Goal: Information Seeking & Learning: Learn about a topic

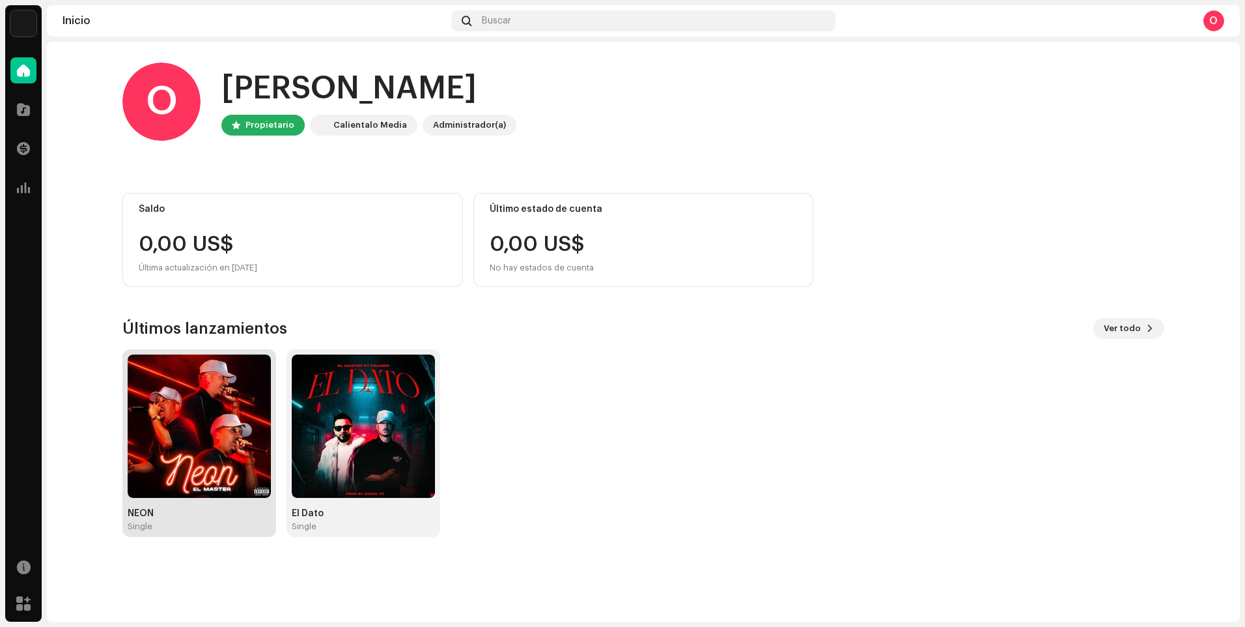
click at [221, 407] on img at bounding box center [199, 425] width 143 height 143
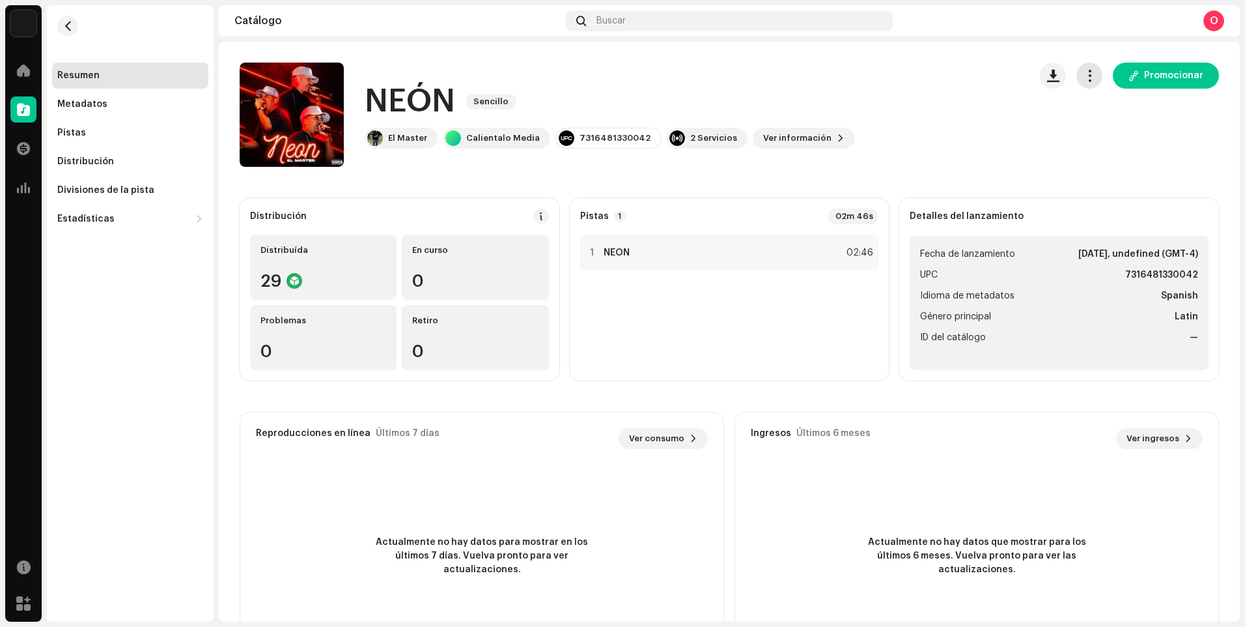
click at [1088, 80] on span "button" at bounding box center [1090, 75] width 12 height 10
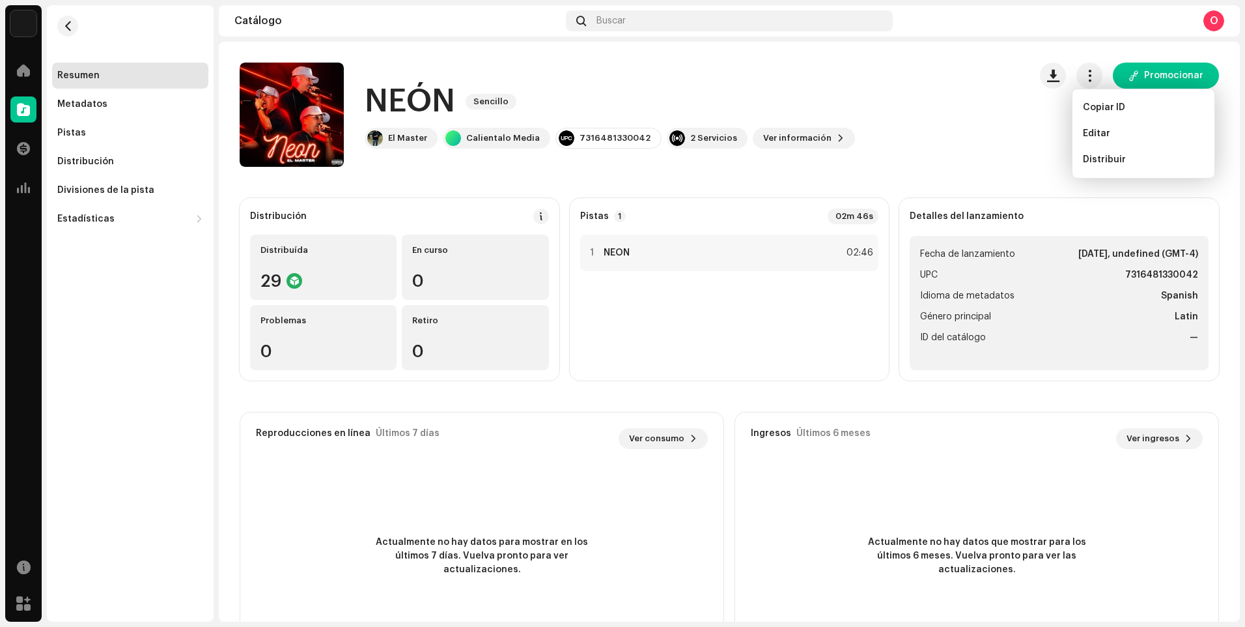
click at [1018, 148] on div "NEÓN Sencillo El Master Calientalo Media 7316481330042 2 Servicios Ver informac…" at bounding box center [729, 115] width 979 height 104
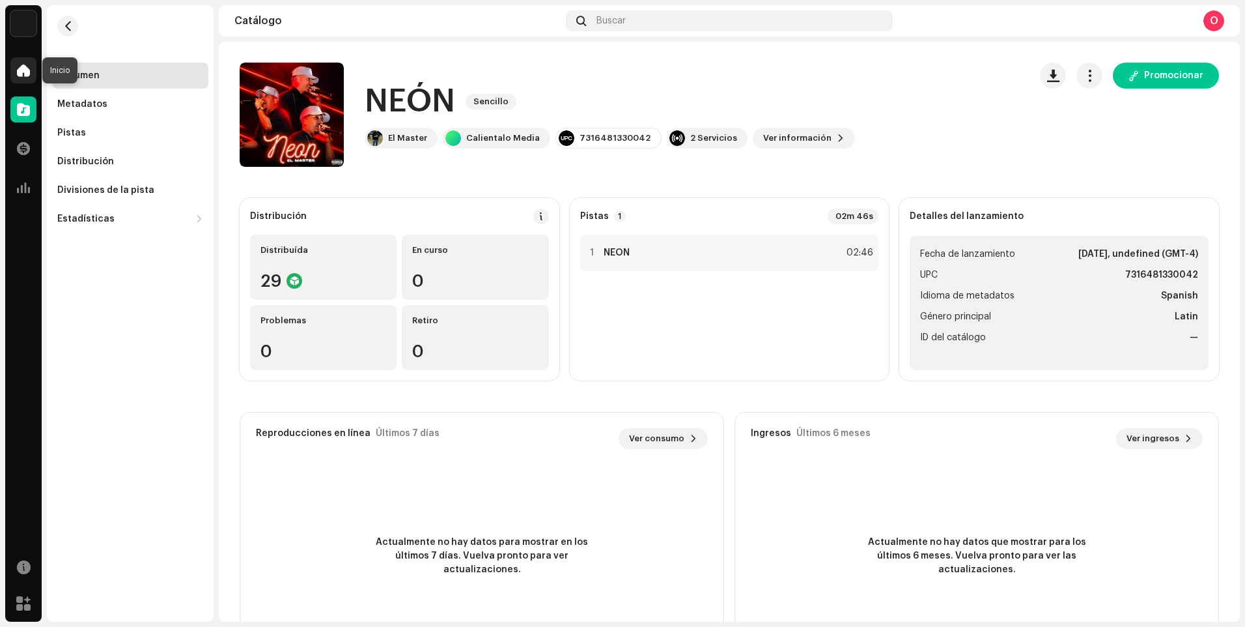
click at [29, 71] on span at bounding box center [23, 70] width 13 height 10
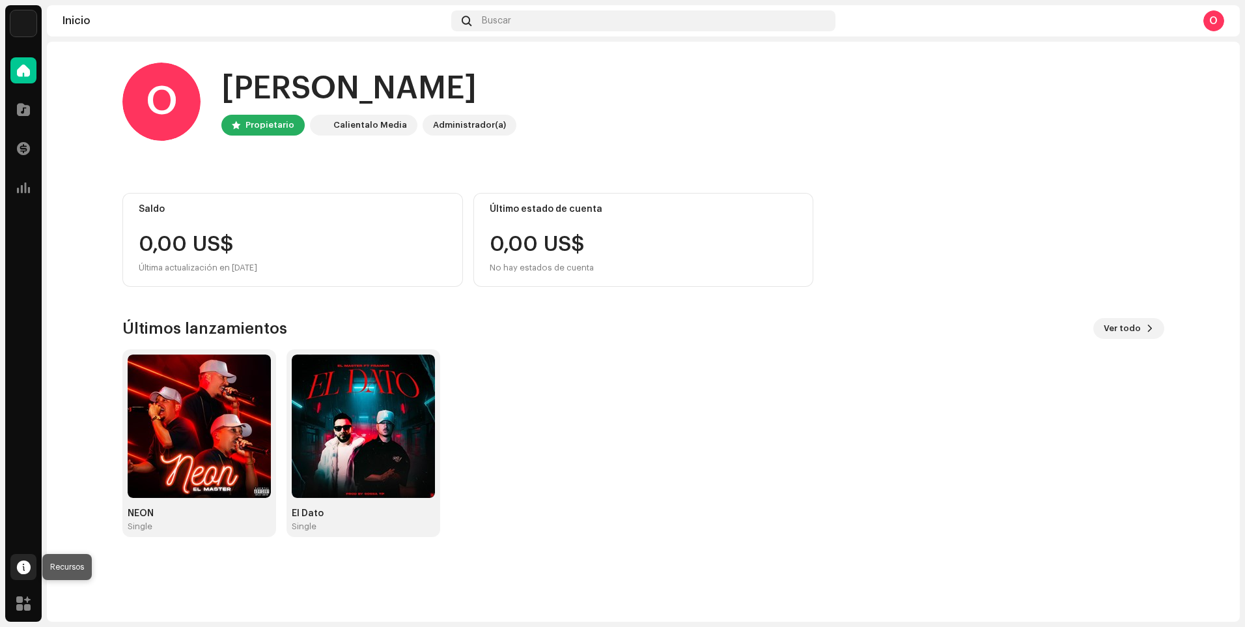
click at [20, 562] on span at bounding box center [24, 566] width 14 height 10
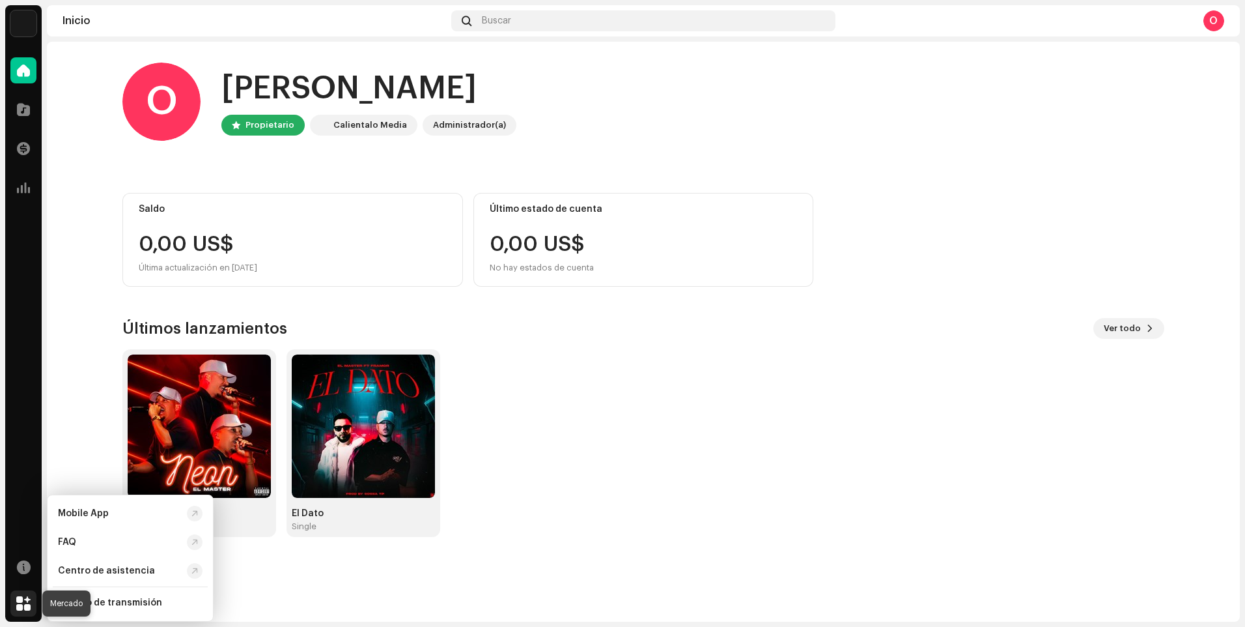
click at [25, 593] on div at bounding box center [23, 603] width 26 height 26
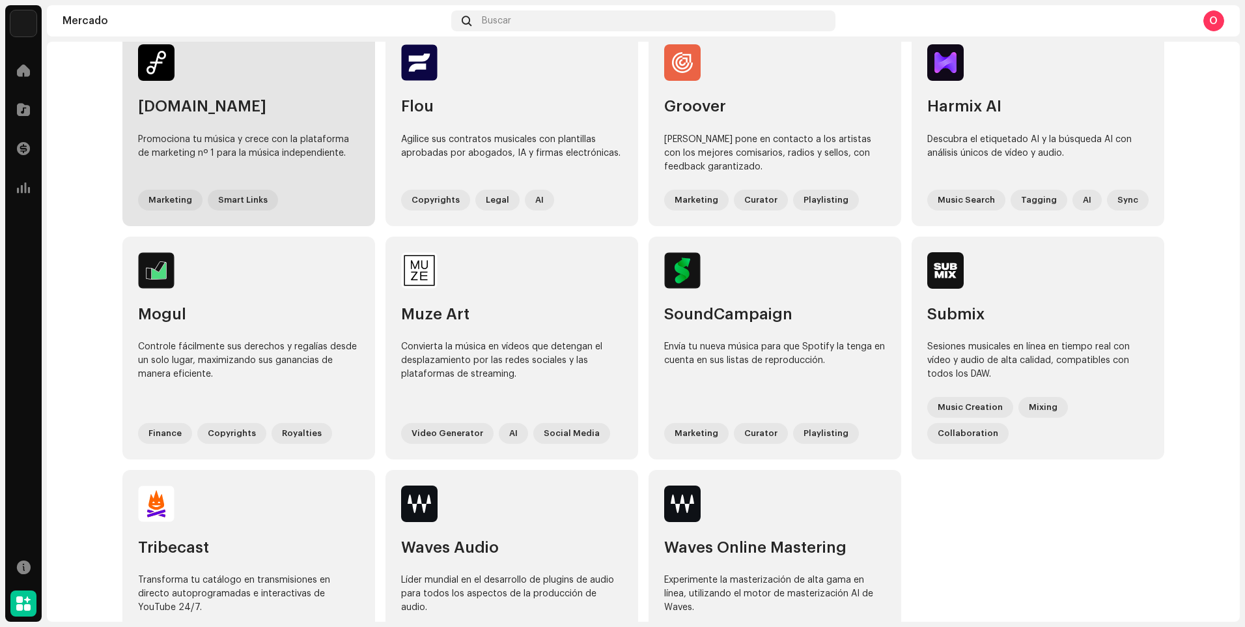
scroll to position [561, 0]
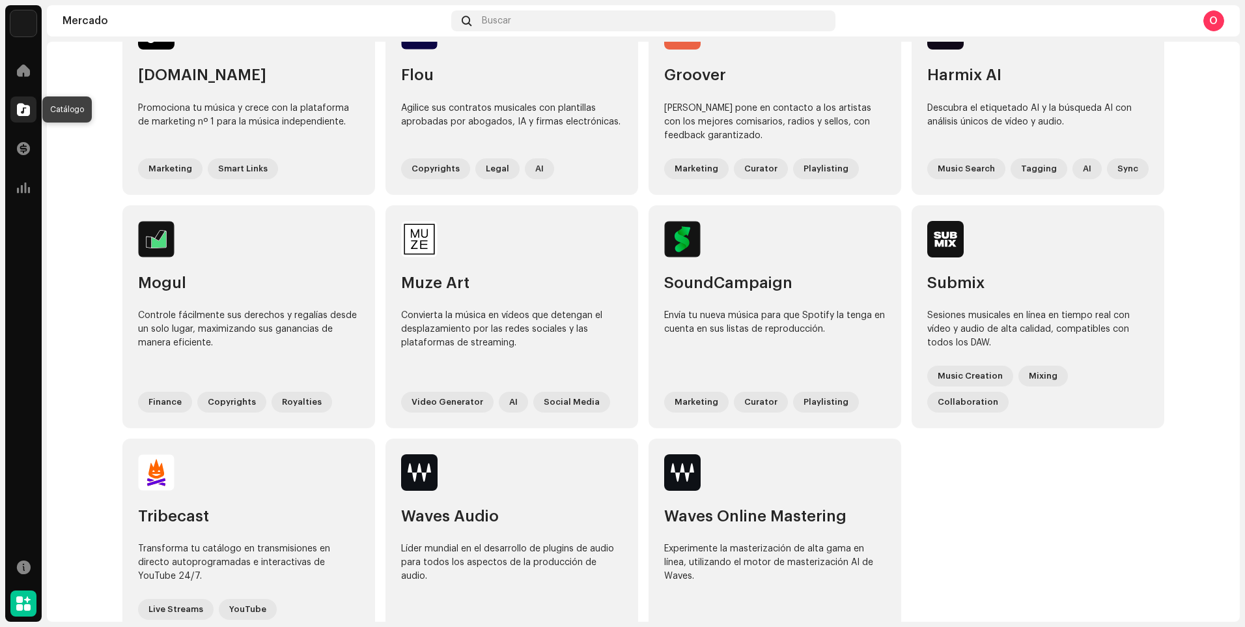
click at [29, 113] on span at bounding box center [23, 109] width 13 height 10
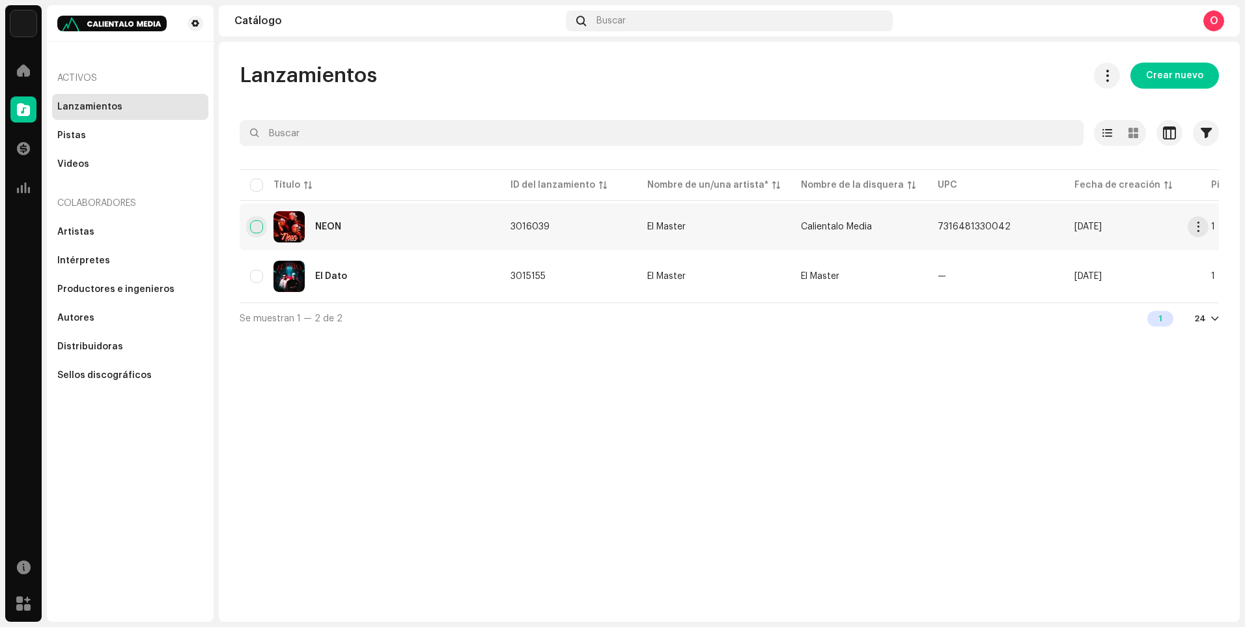
click at [261, 231] on input "checkbox" at bounding box center [256, 226] width 13 height 13
checkbox input "true"
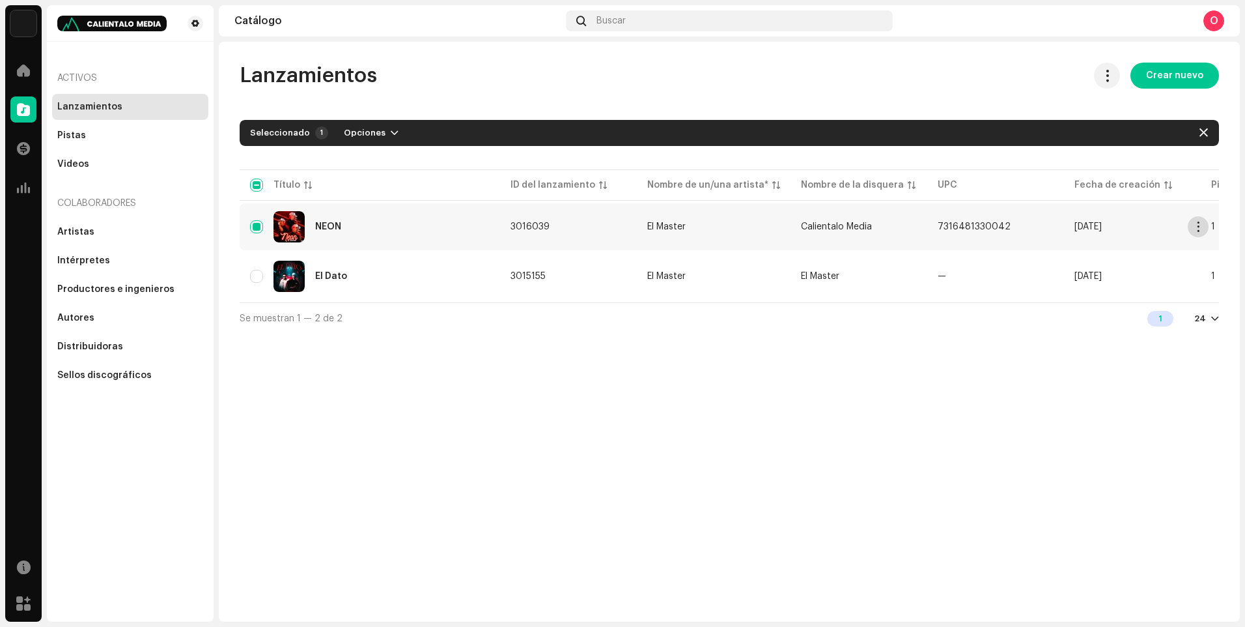
click at [1205, 225] on button "button" at bounding box center [1198, 226] width 21 height 21
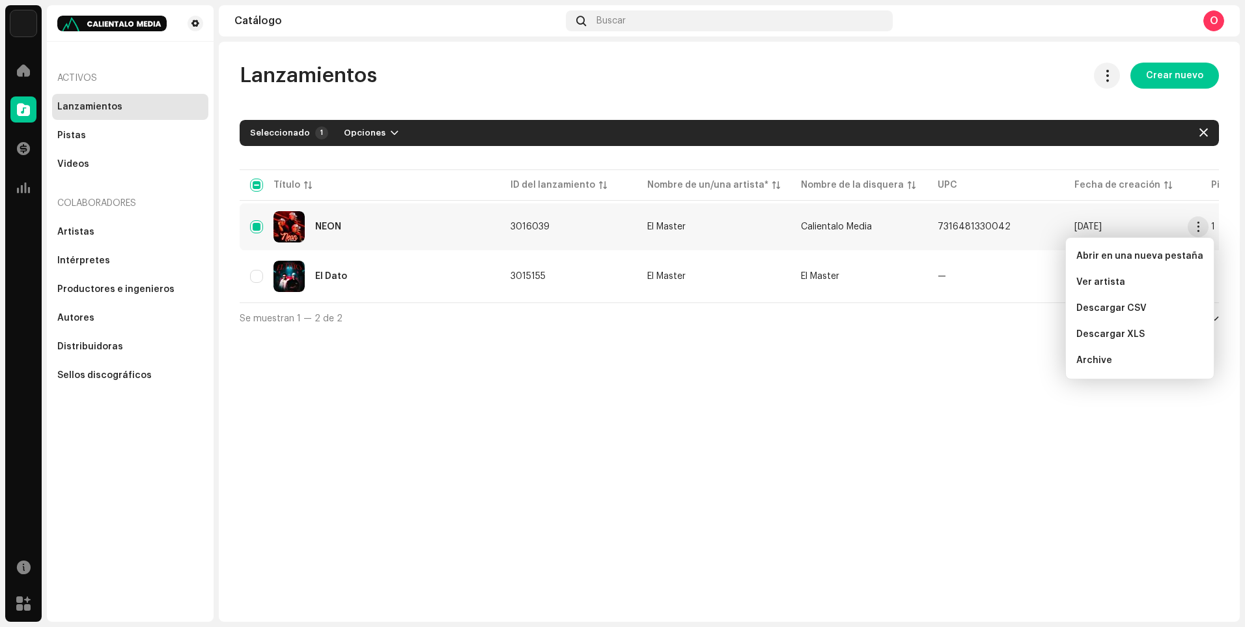
drag, startPoint x: 1162, startPoint y: 437, endPoint x: 1146, endPoint y: 377, distance: 62.3
click at [1164, 435] on div "Lanzamientos Crear nuevo Seleccionado 1 Opciones Filtros Estado de distribución…" at bounding box center [729, 332] width 1021 height 580
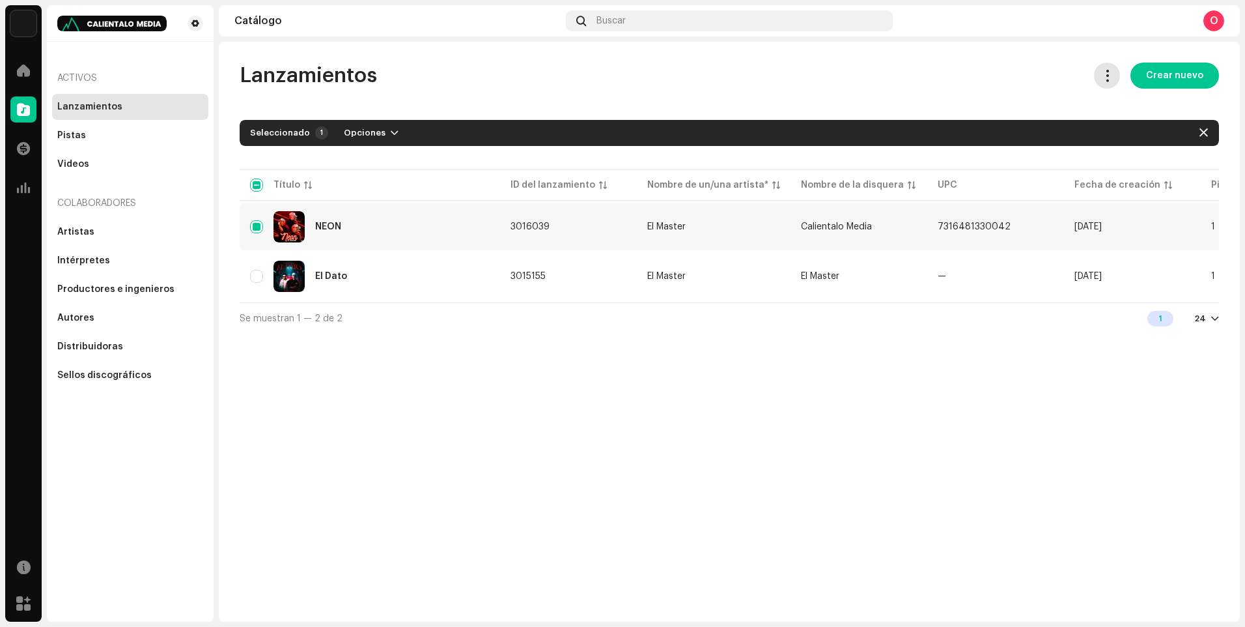
click at [1110, 81] on span at bounding box center [1107, 75] width 12 height 10
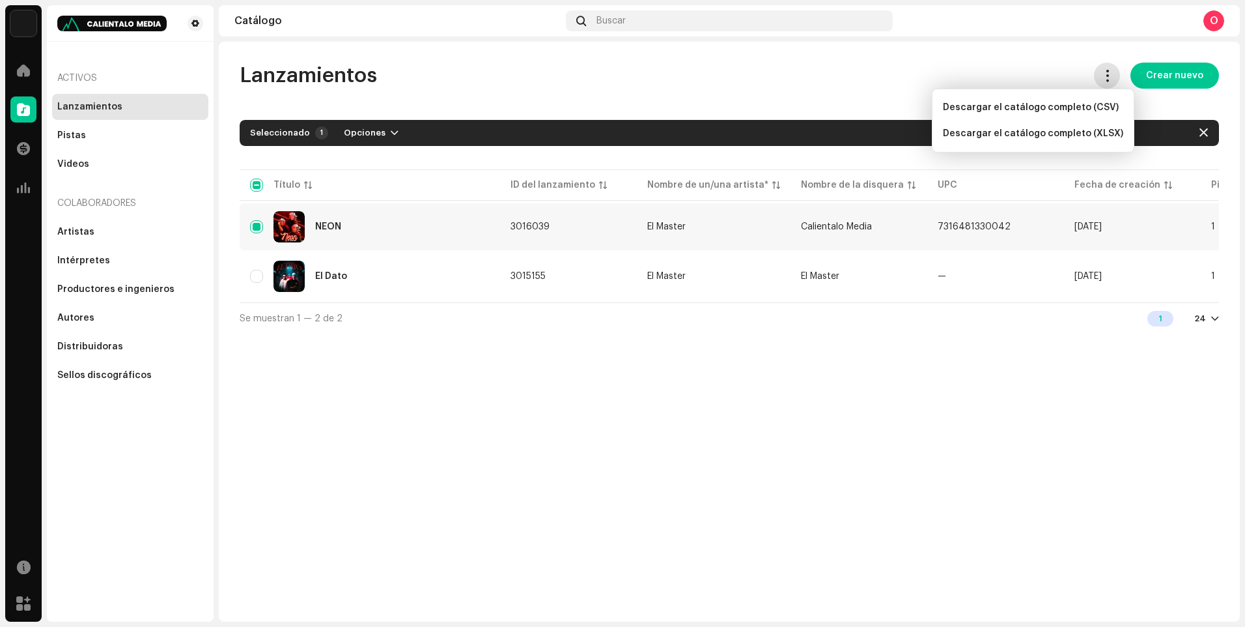
click at [1110, 81] on span at bounding box center [1107, 75] width 12 height 10
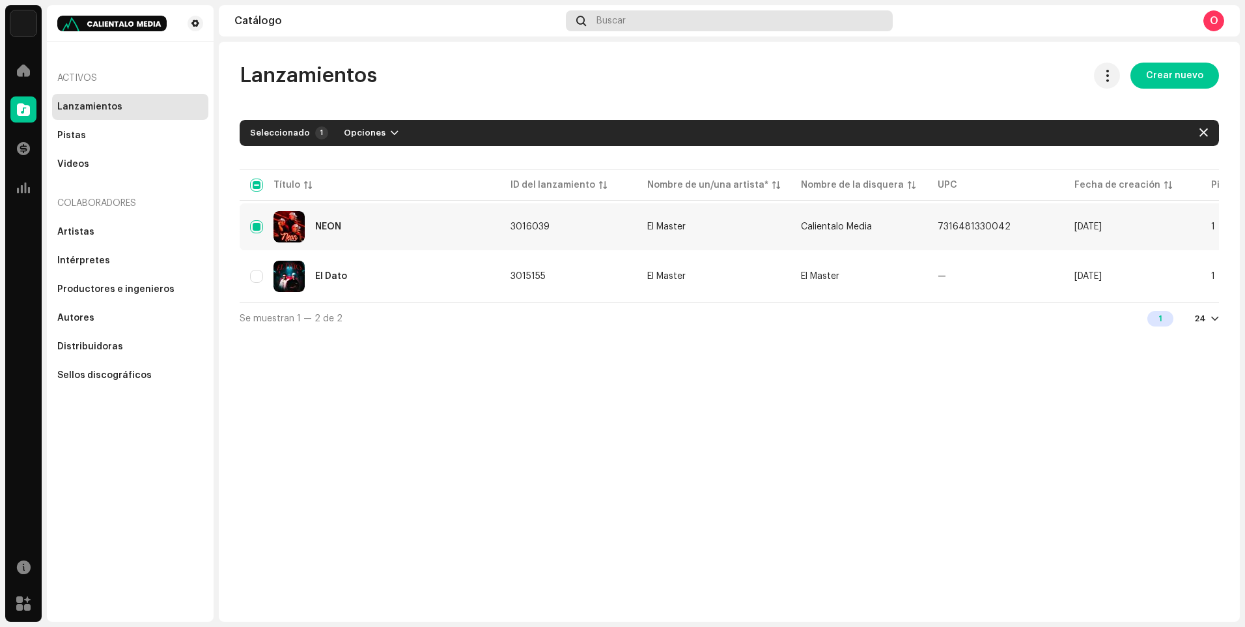
click at [661, 23] on div "Buscar" at bounding box center [729, 20] width 326 height 21
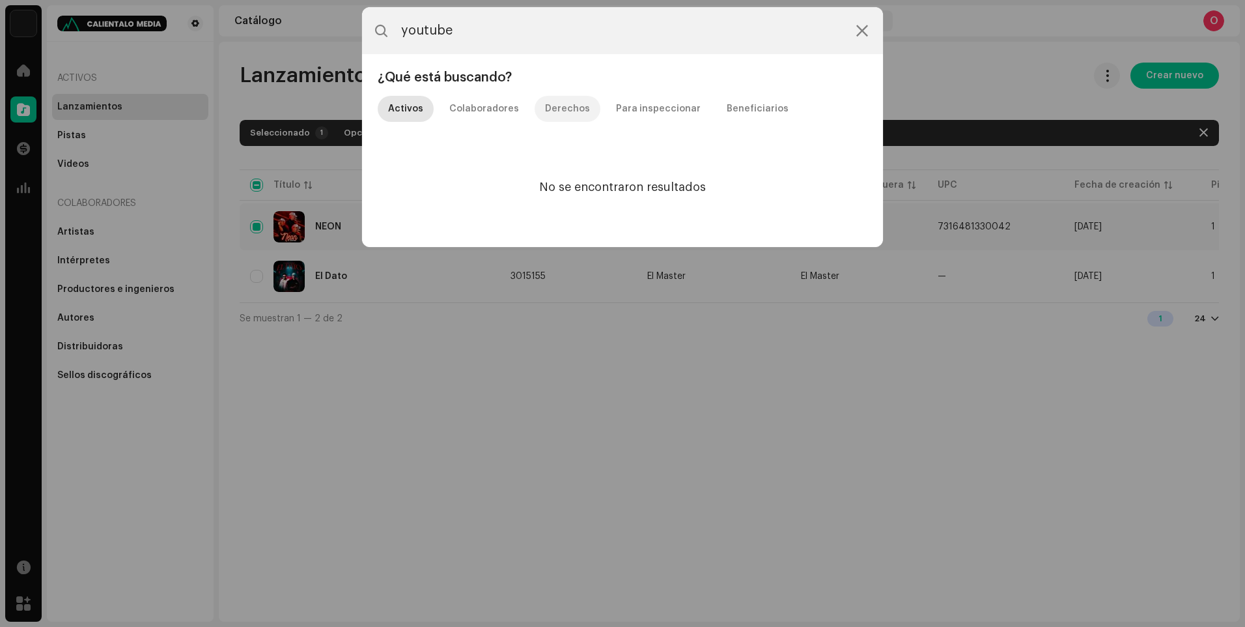
type input "youtube"
click at [557, 106] on div "Derechos" at bounding box center [567, 109] width 45 height 26
click at [865, 32] on icon at bounding box center [862, 30] width 12 height 10
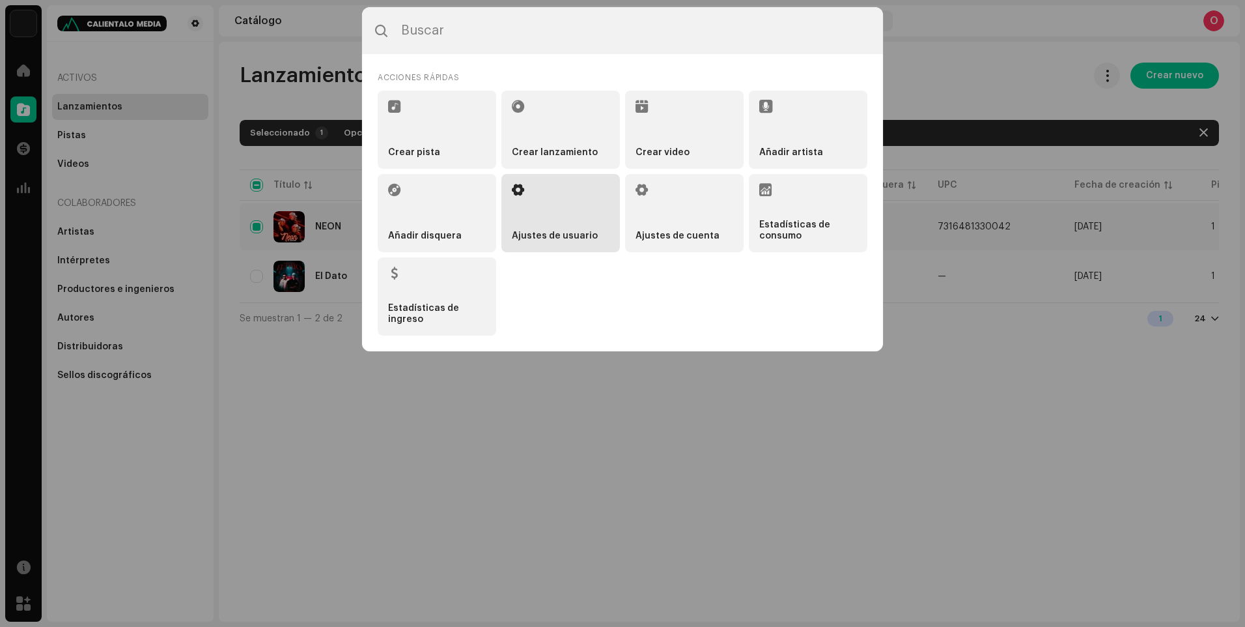
click at [560, 202] on li "Ajustes de usuario" at bounding box center [560, 213] width 119 height 78
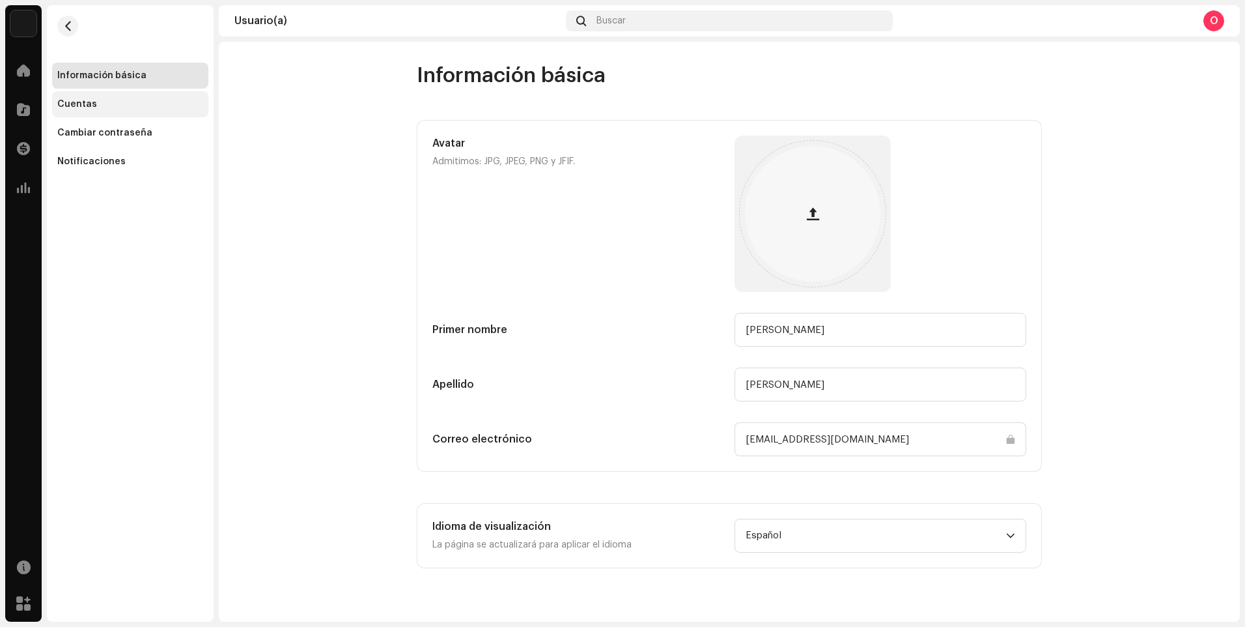
click at [70, 102] on div "Cuentas" at bounding box center [77, 104] width 40 height 10
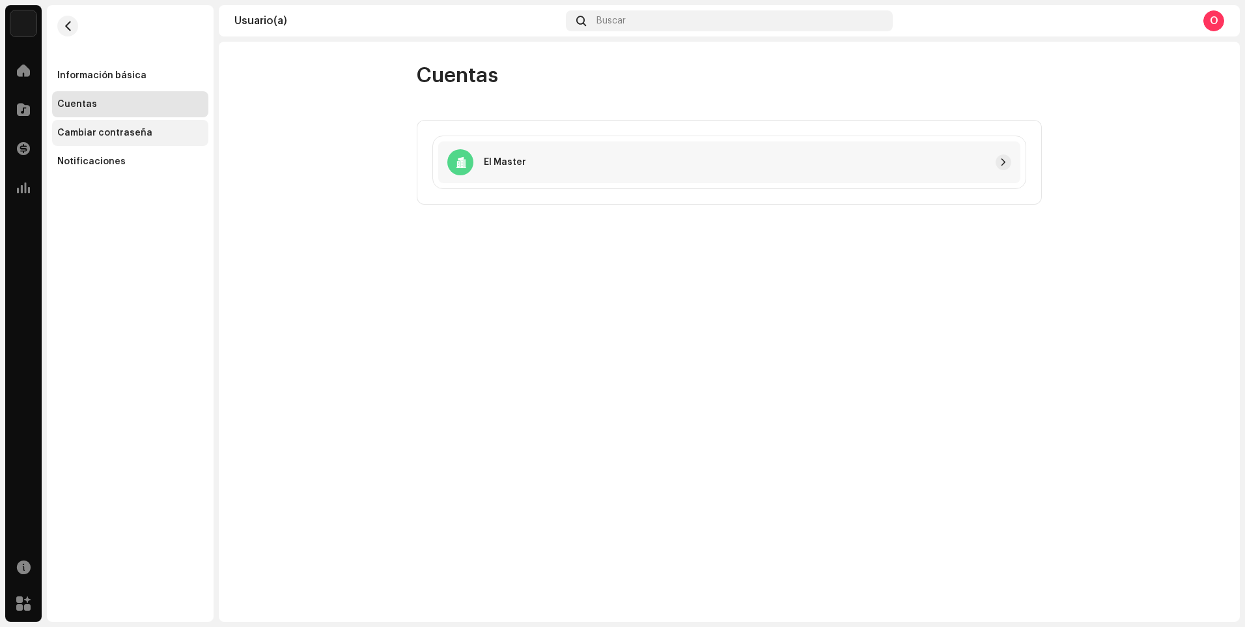
click at [108, 134] on div "Cambiar contraseña" at bounding box center [104, 133] width 95 height 10
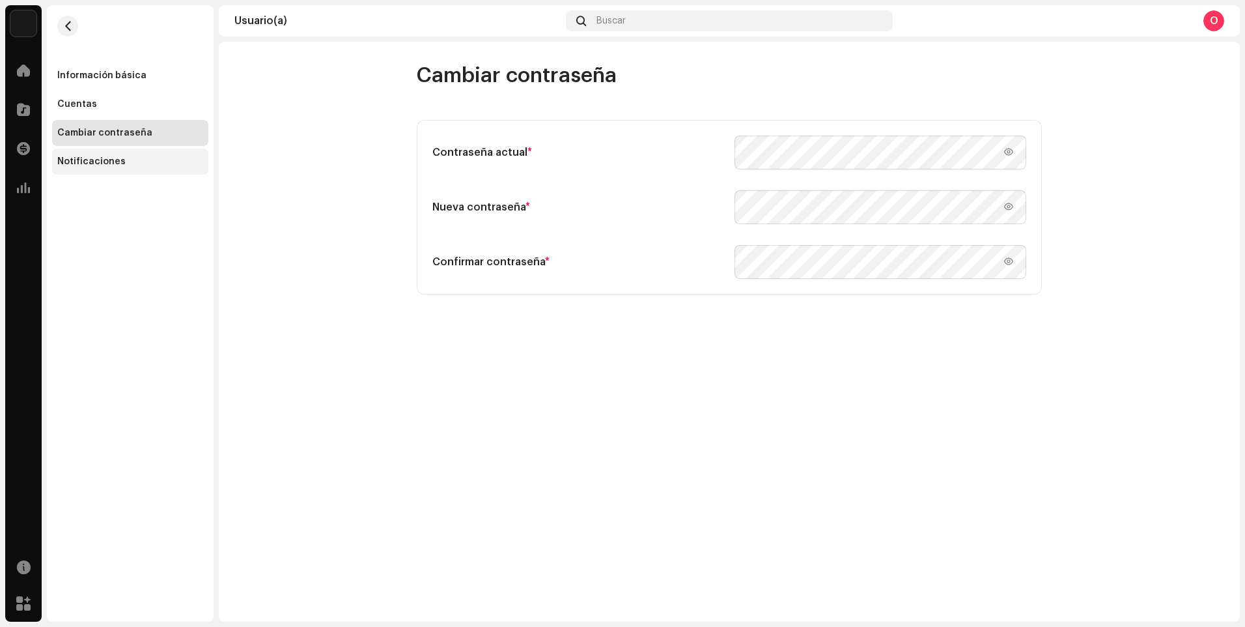
click at [117, 169] on div "Notificaciones" at bounding box center [130, 161] width 156 height 26
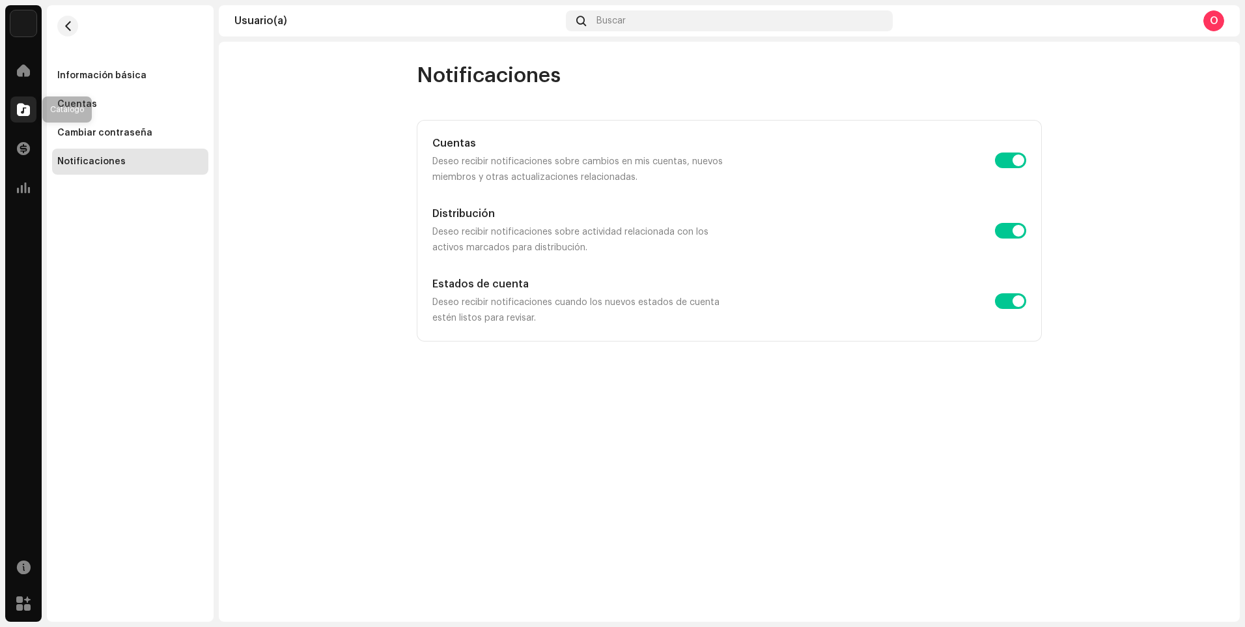
click at [29, 107] on span at bounding box center [23, 109] width 13 height 10
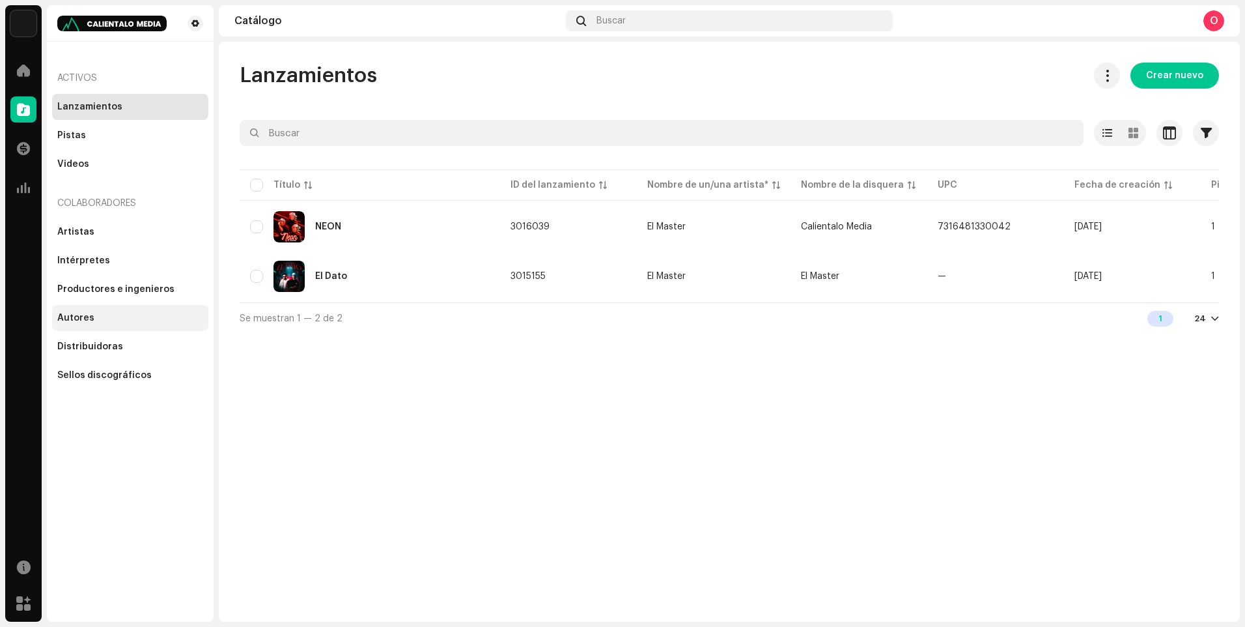
click at [114, 319] on div "Autores" at bounding box center [130, 318] width 146 height 10
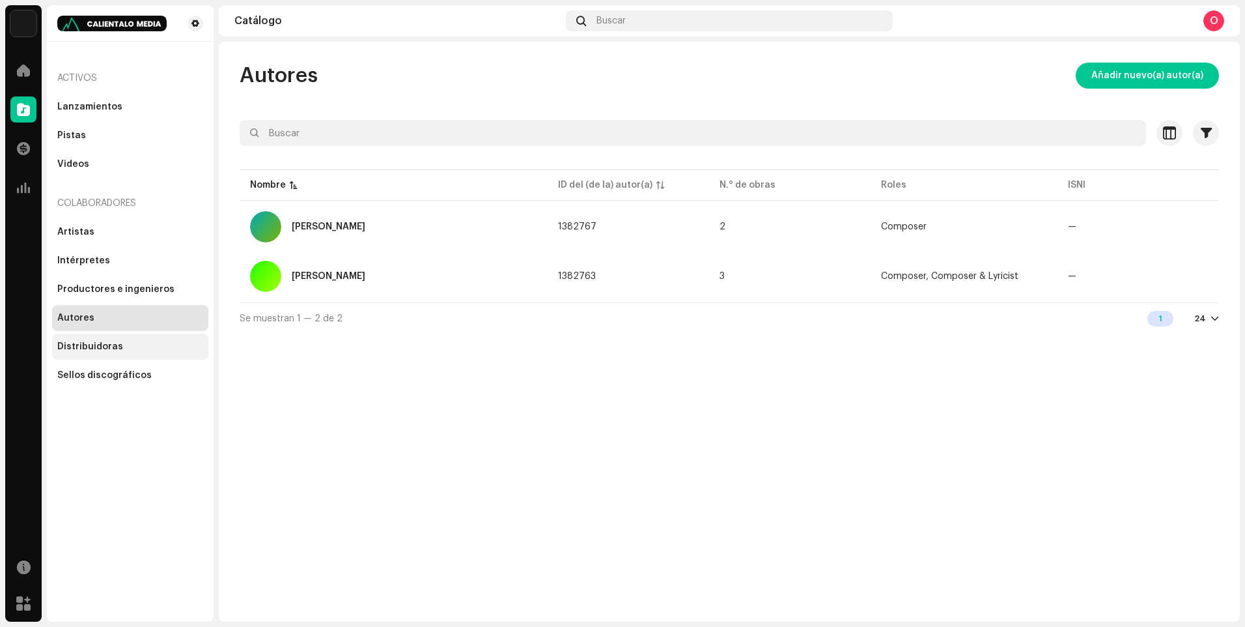
click at [113, 339] on div "Distribuidoras" at bounding box center [130, 346] width 156 height 26
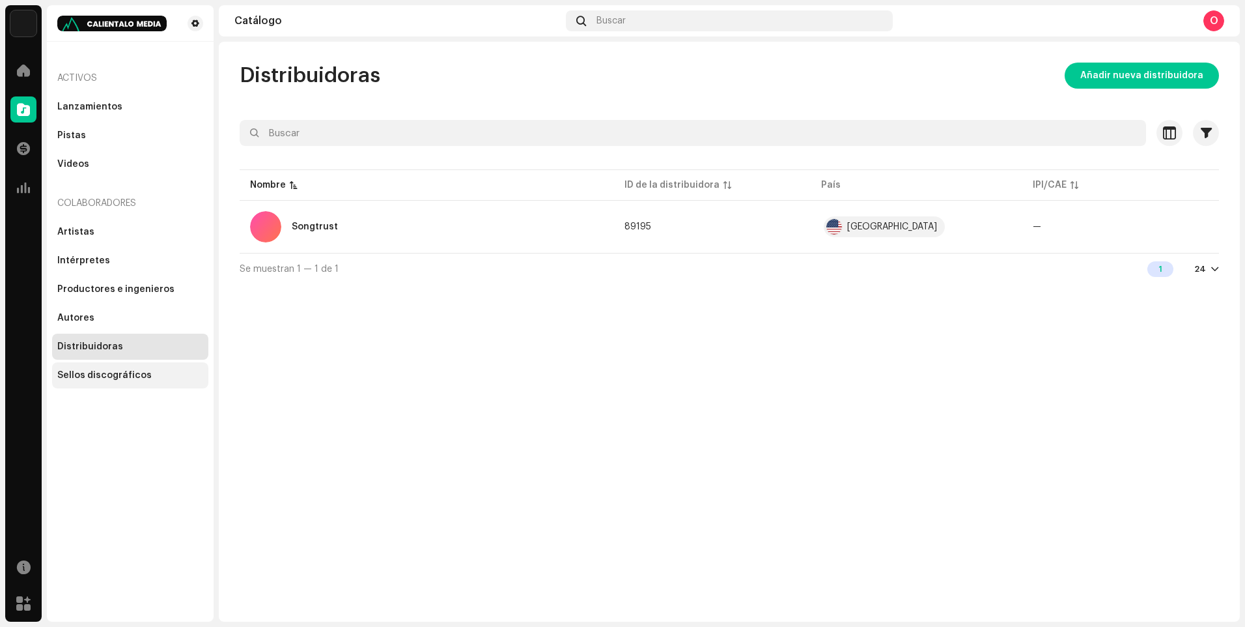
click at [93, 379] on div "Sellos discográficos" at bounding box center [104, 375] width 94 height 10
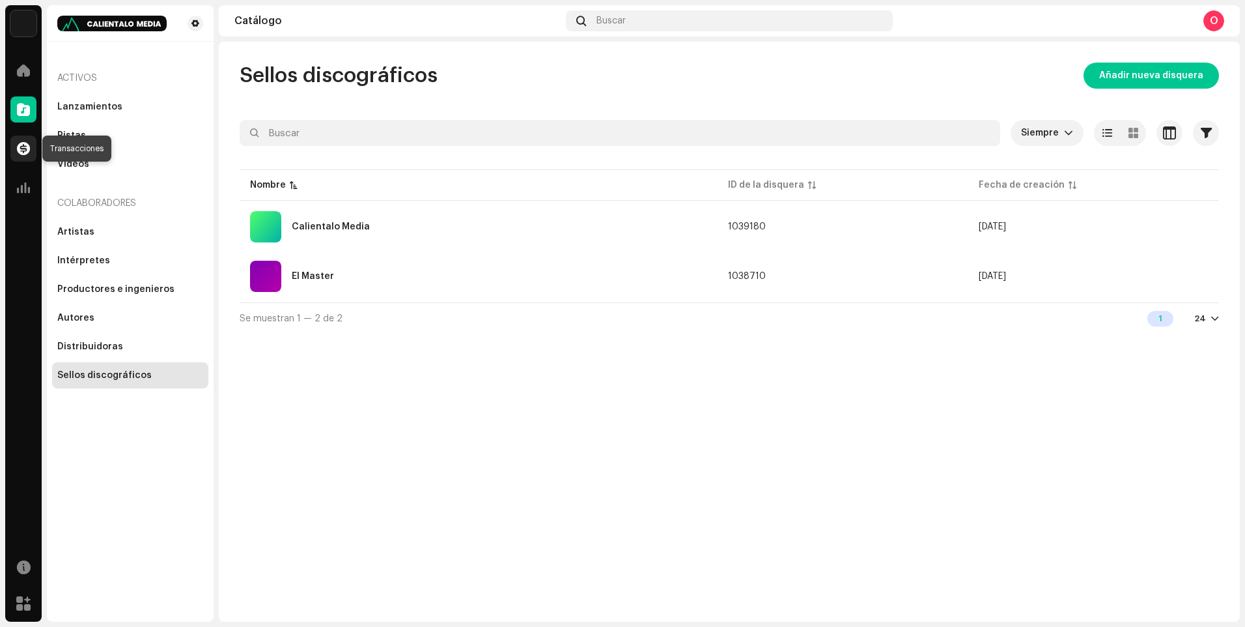
click at [27, 150] on span at bounding box center [23, 148] width 13 height 10
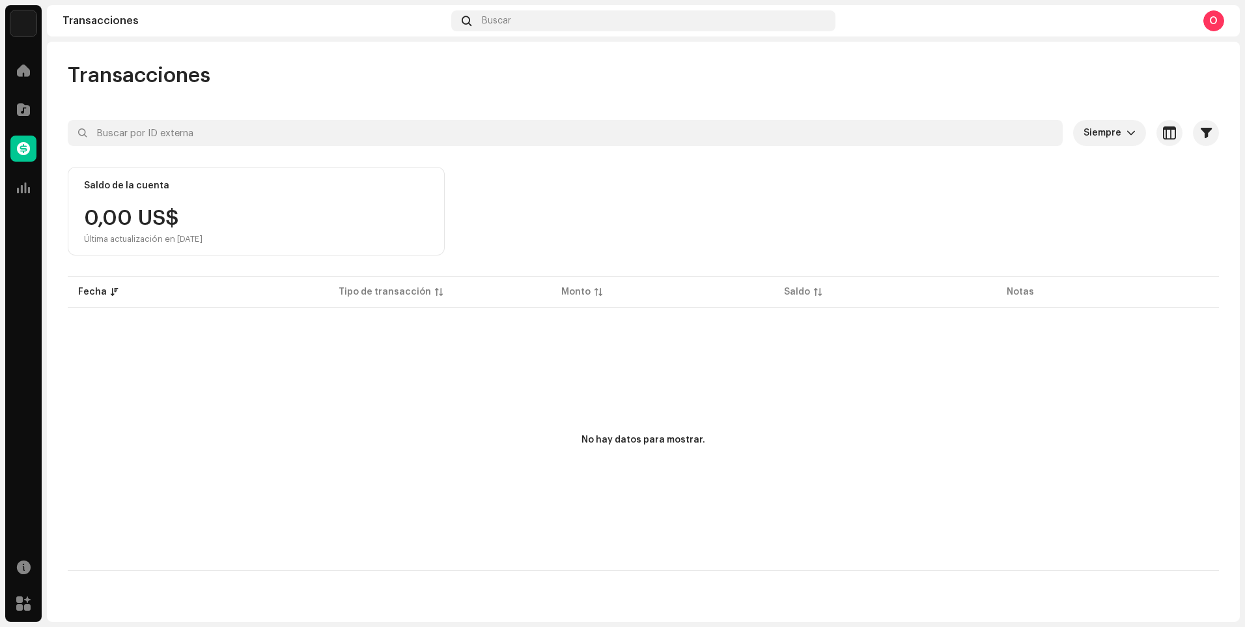
click at [1220, 18] on div "O" at bounding box center [1214, 20] width 21 height 21
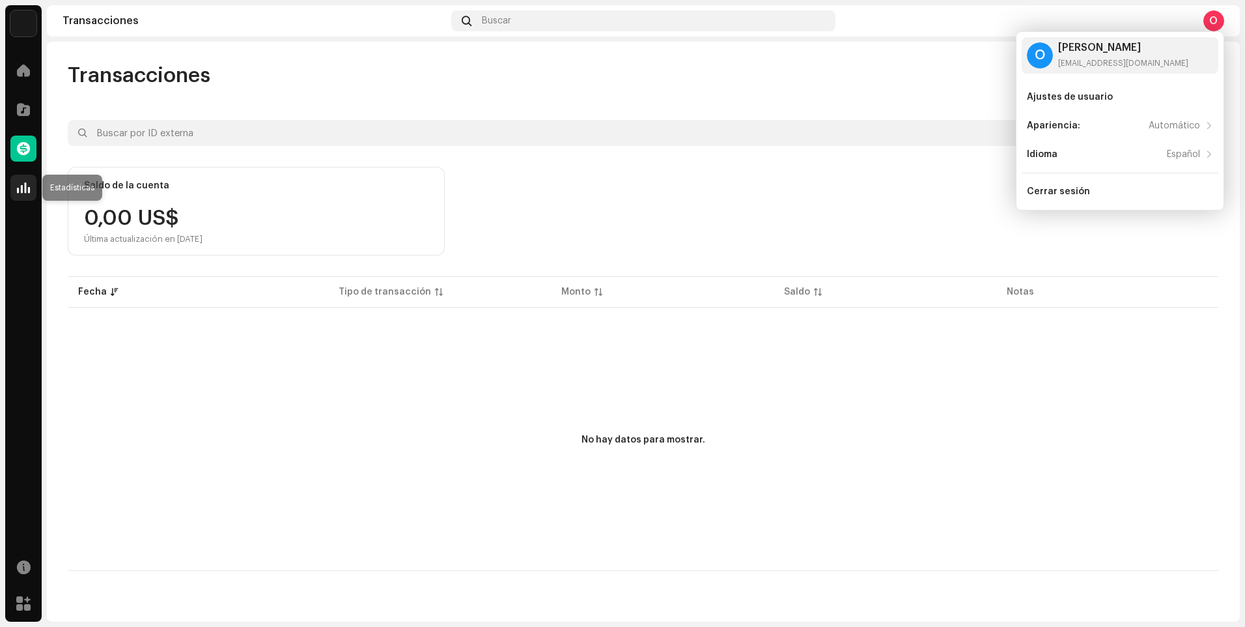
click at [29, 188] on span at bounding box center [23, 187] width 13 height 10
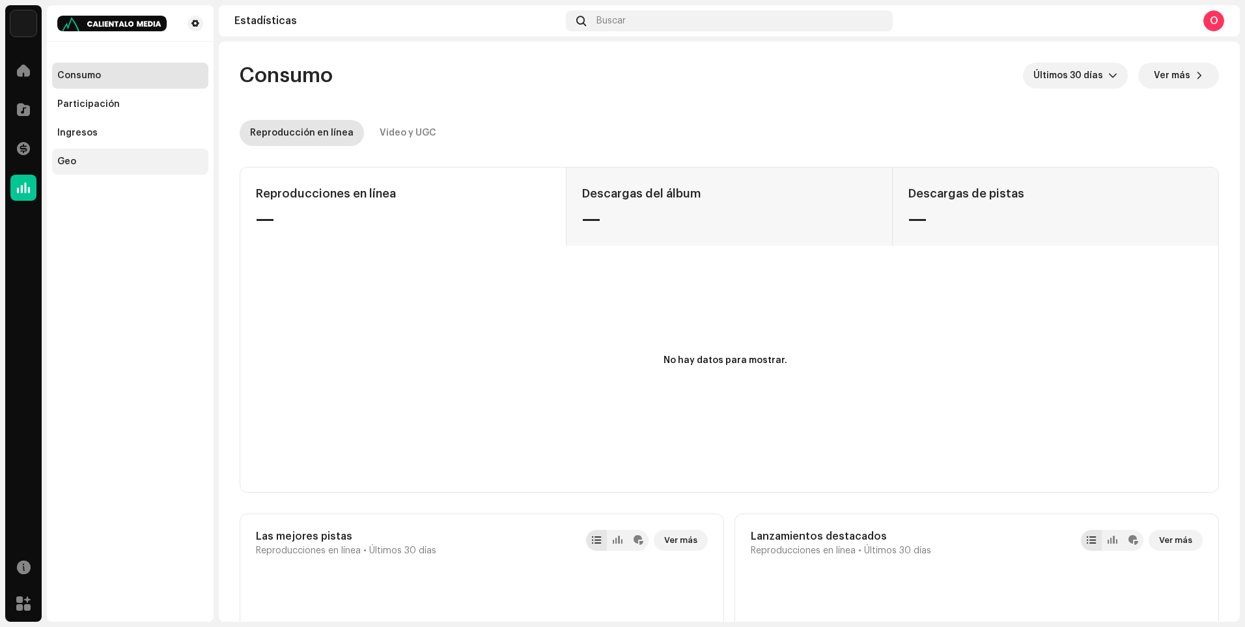
click at [85, 163] on div "Geo" at bounding box center [130, 161] width 146 height 10
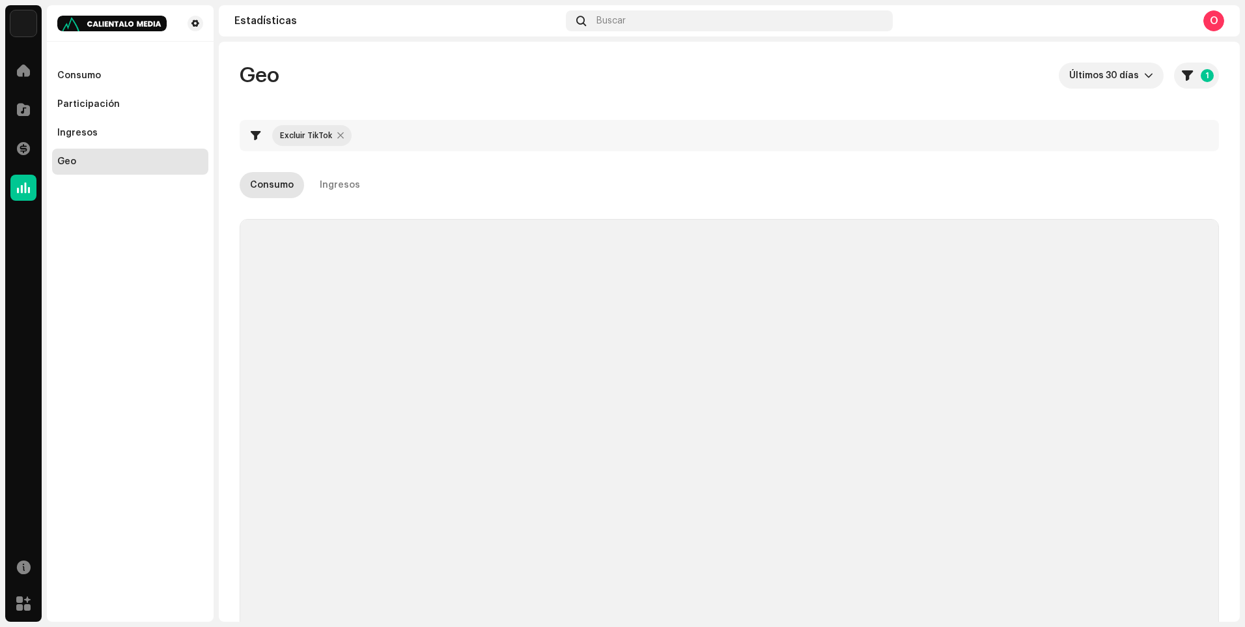
checkbox input "true"
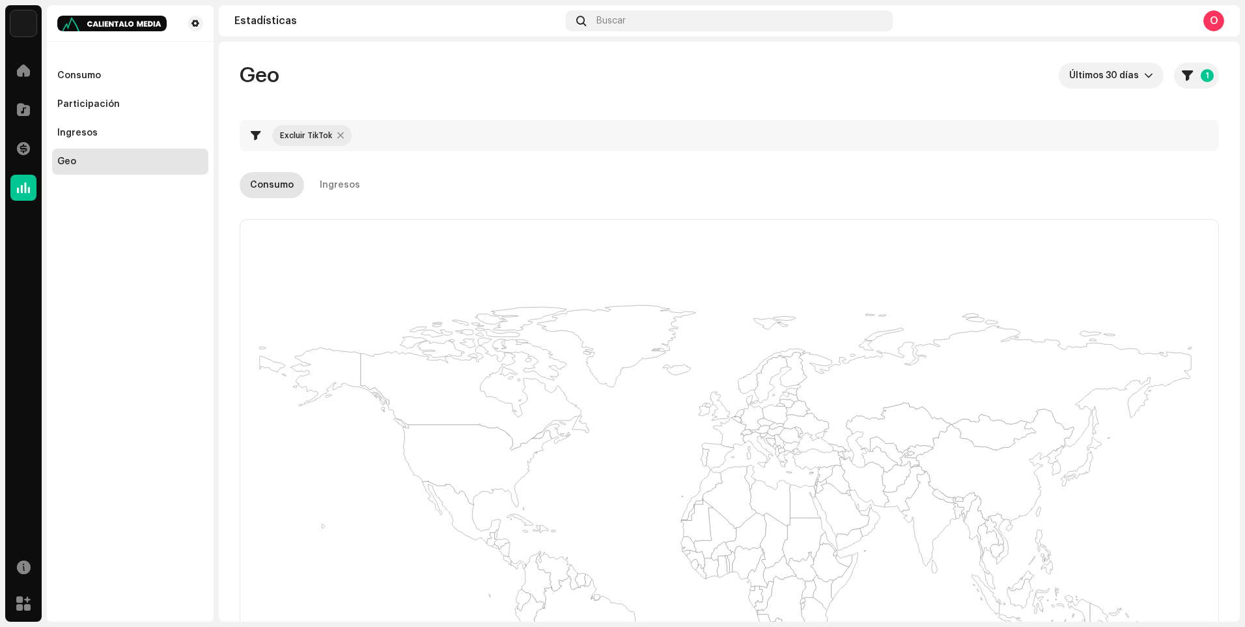
click at [375, 170] on re-o-geo-consumption-header "Geo Últimos 30 días 1 Excluir TikTok Consumo Ingresos Filtros Excluir TikTok Ex…" at bounding box center [729, 130] width 979 height 177
click at [344, 177] on div "Ingresos" at bounding box center [340, 185] width 40 height 26
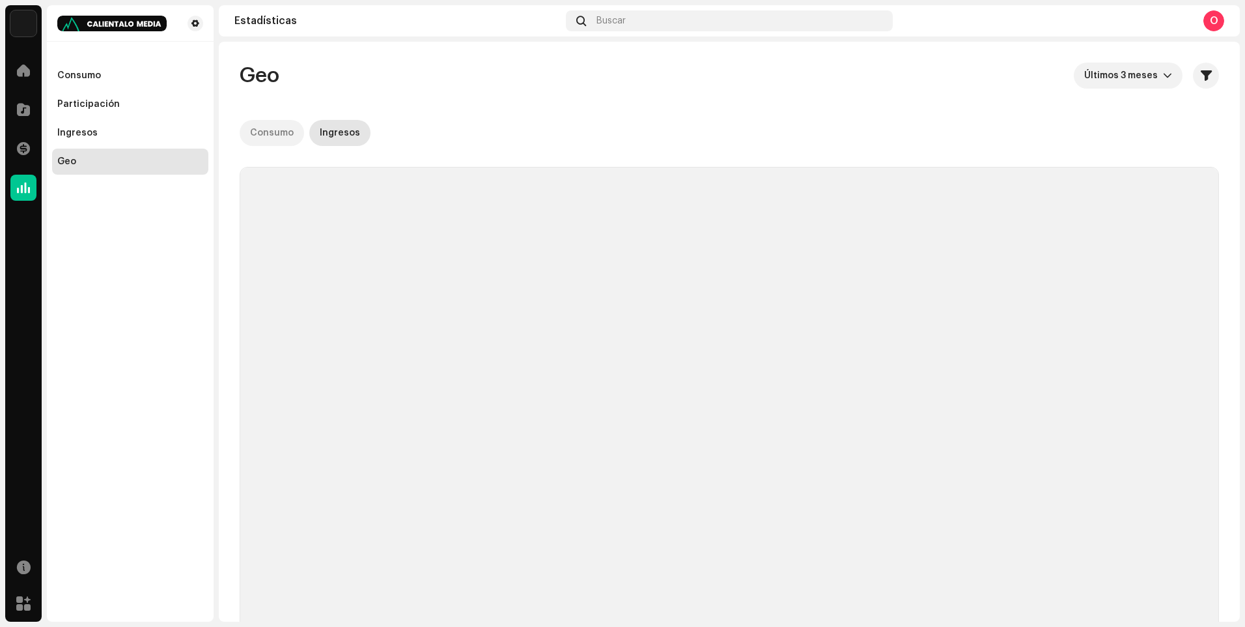
click at [289, 128] on div "Consumo" at bounding box center [272, 133] width 44 height 26
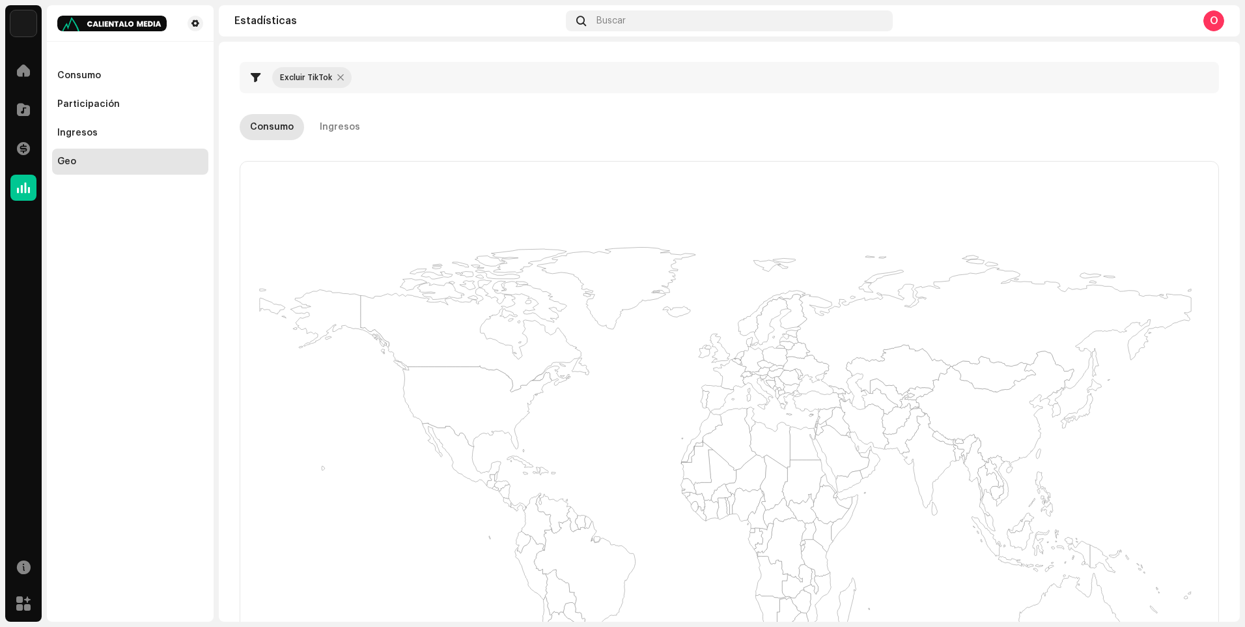
scroll to position [65, 0]
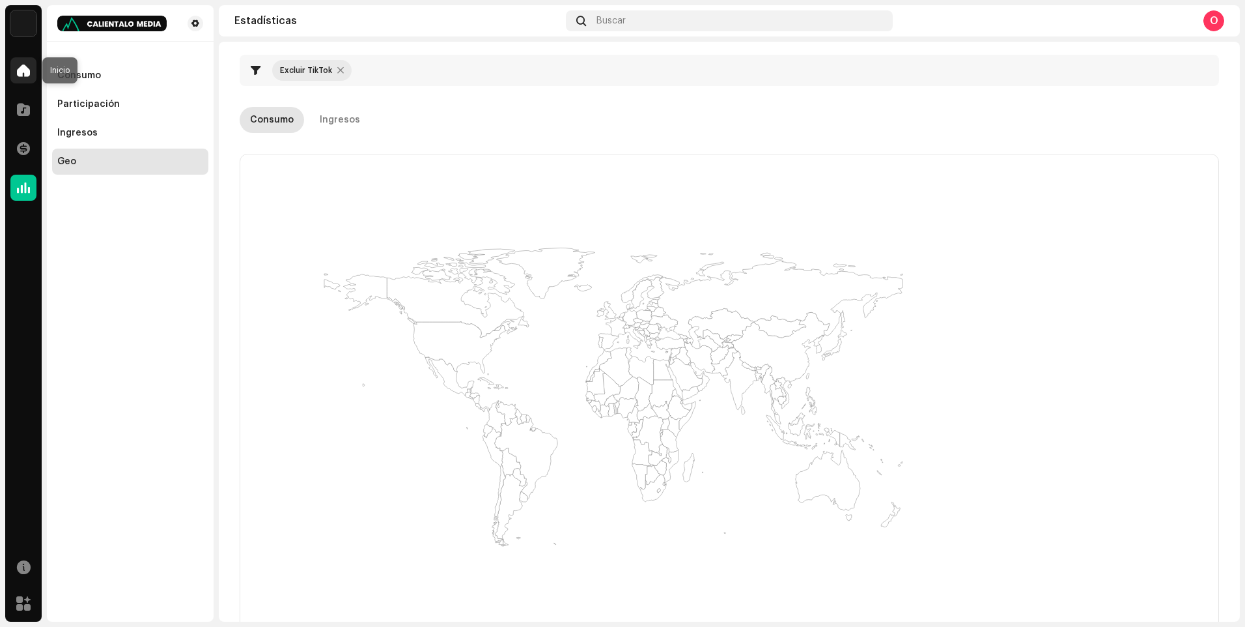
click at [21, 75] on span at bounding box center [23, 70] width 13 height 10
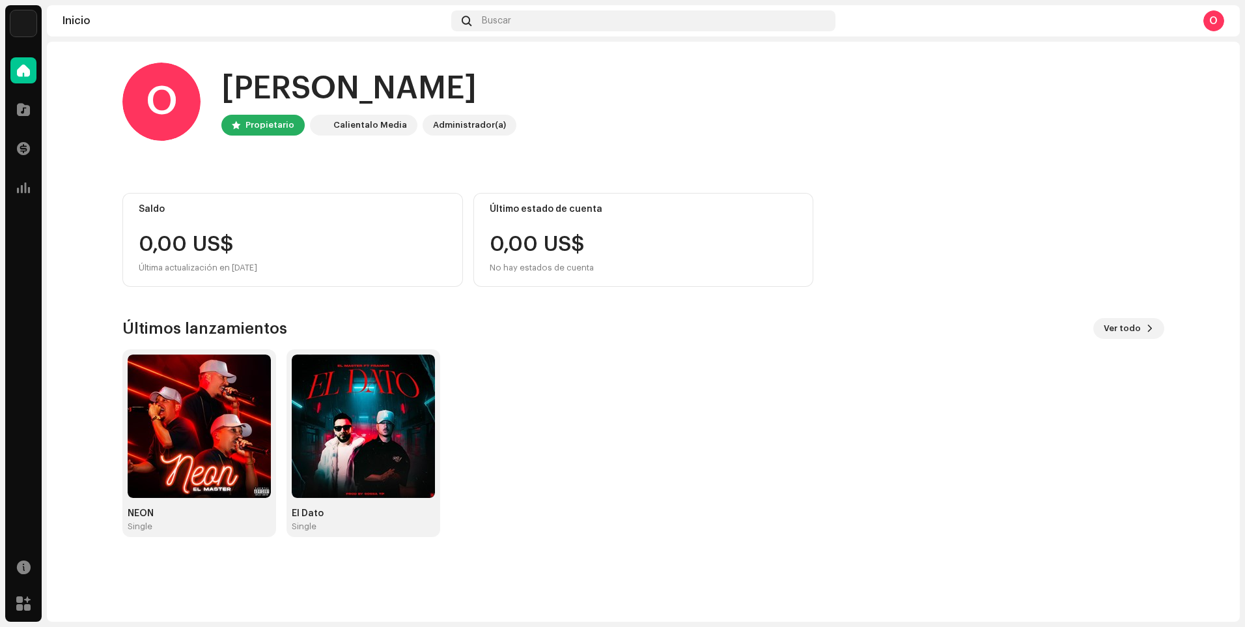
click at [30, 25] on img at bounding box center [23, 23] width 26 height 26
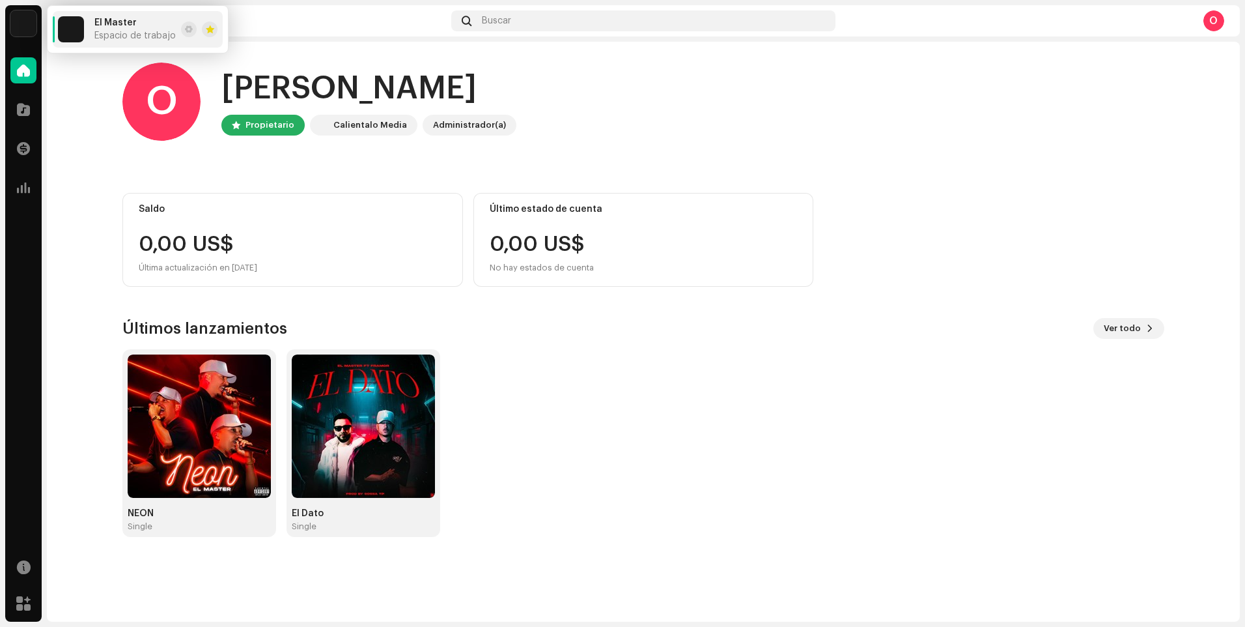
click at [1069, 427] on div "NEÓN Single El Dato Single" at bounding box center [638, 443] width 1042 height 188
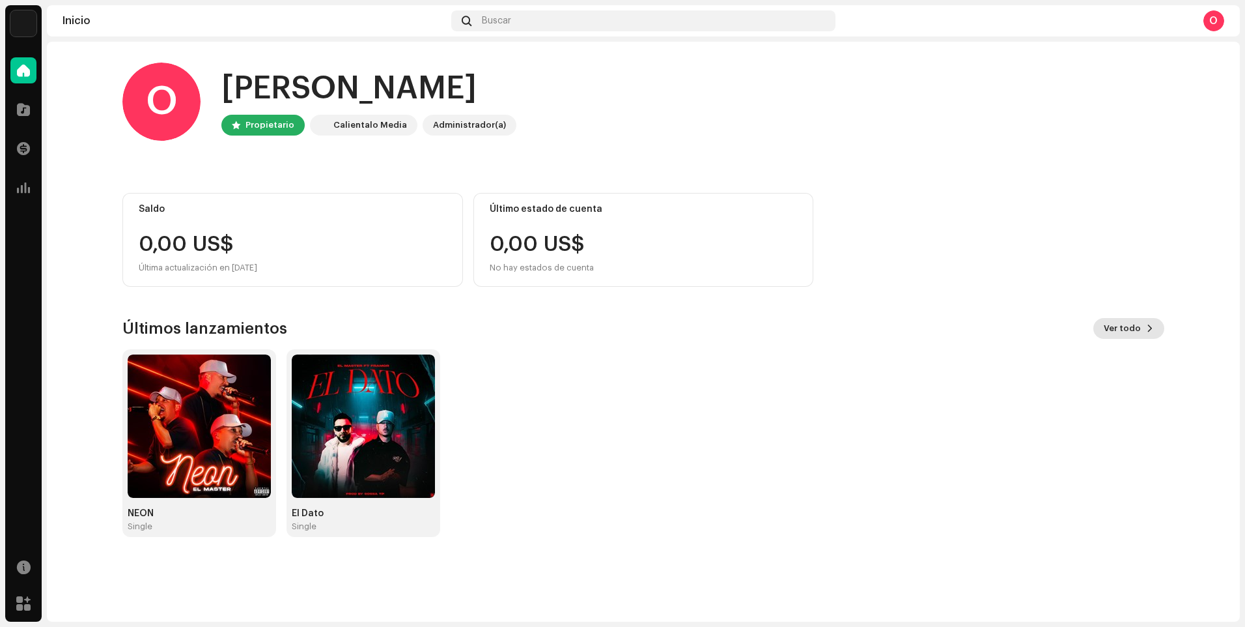
click at [1134, 325] on span "Ver todo" at bounding box center [1122, 328] width 37 height 26
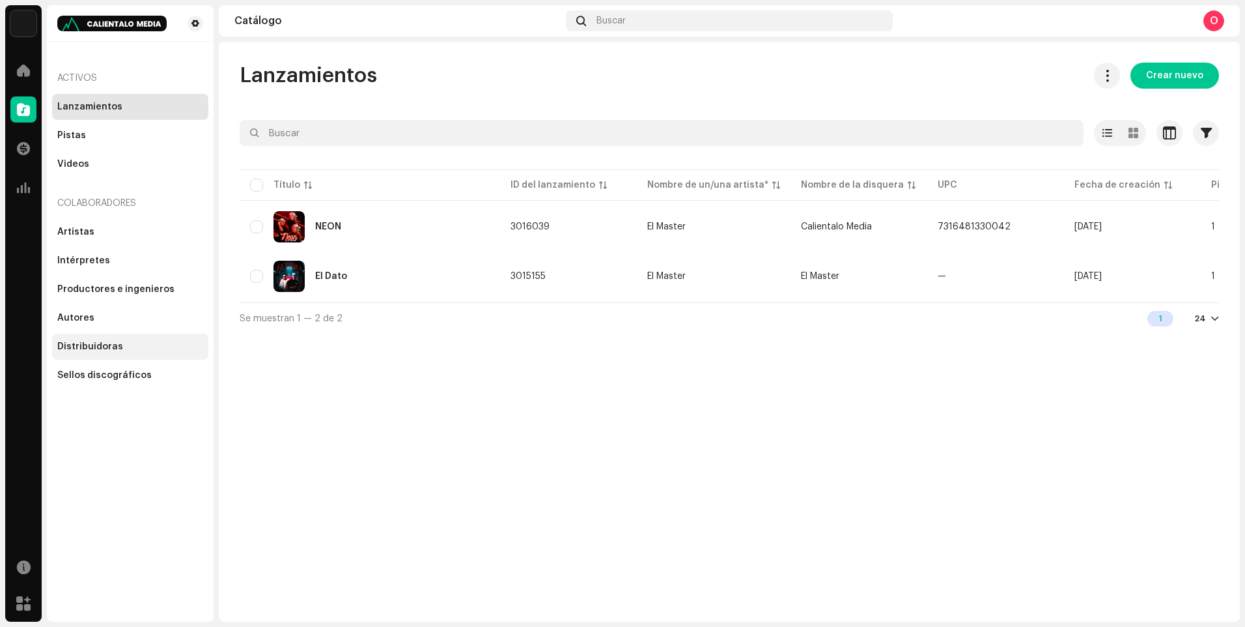
click at [130, 356] on div "Distribuidoras" at bounding box center [130, 346] width 156 height 26
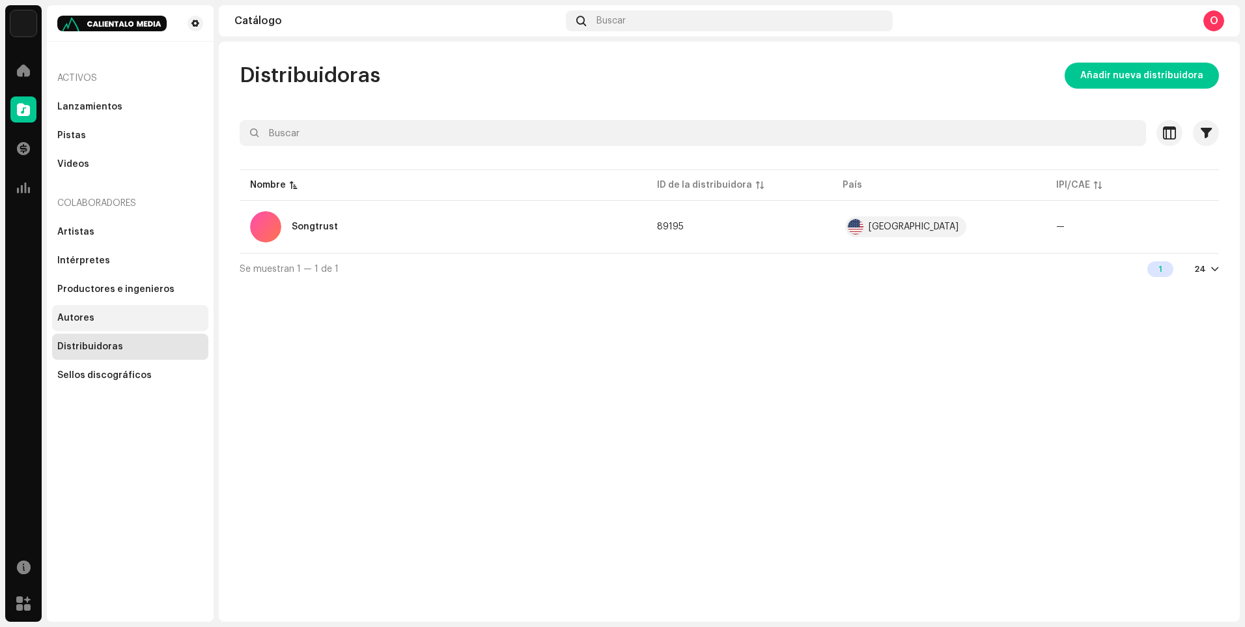
click at [117, 317] on div "Autores" at bounding box center [130, 318] width 146 height 10
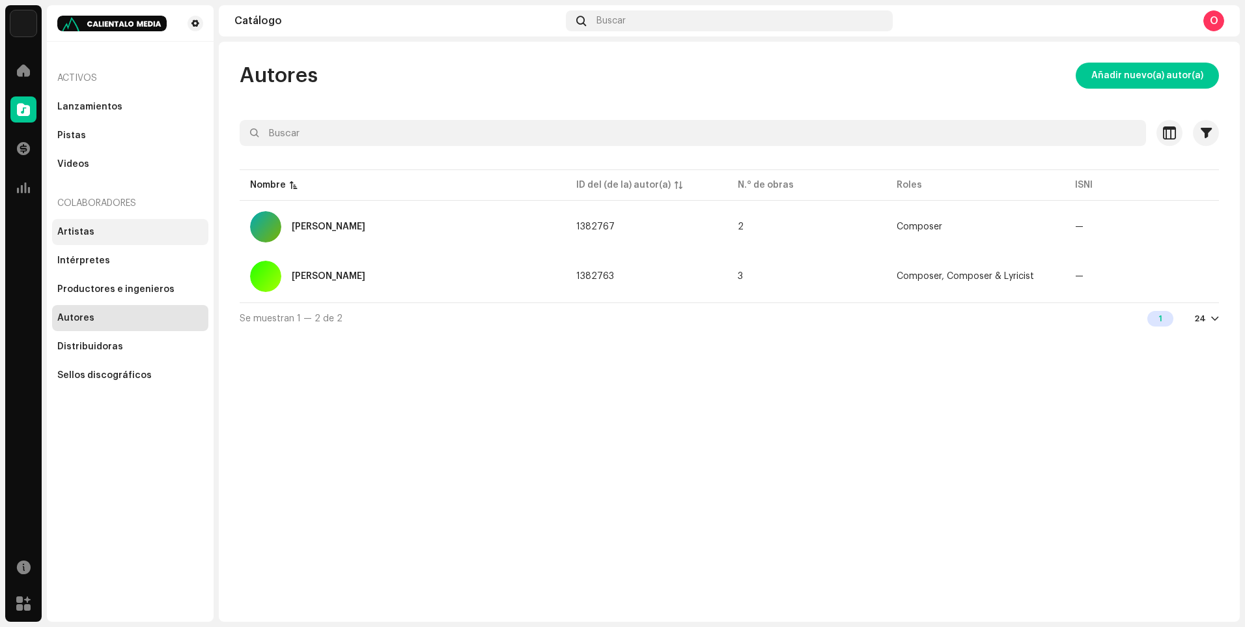
click at [120, 220] on div "Artistas" at bounding box center [130, 232] width 156 height 26
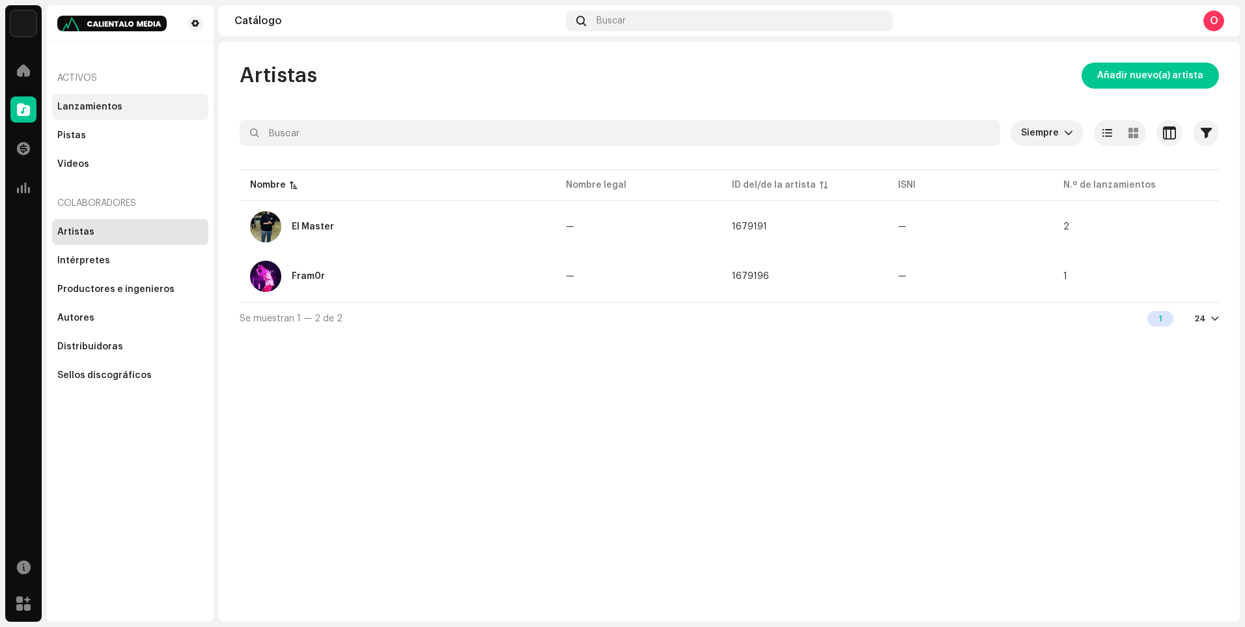
click at [133, 113] on div "Lanzamientos" at bounding box center [130, 107] width 156 height 26
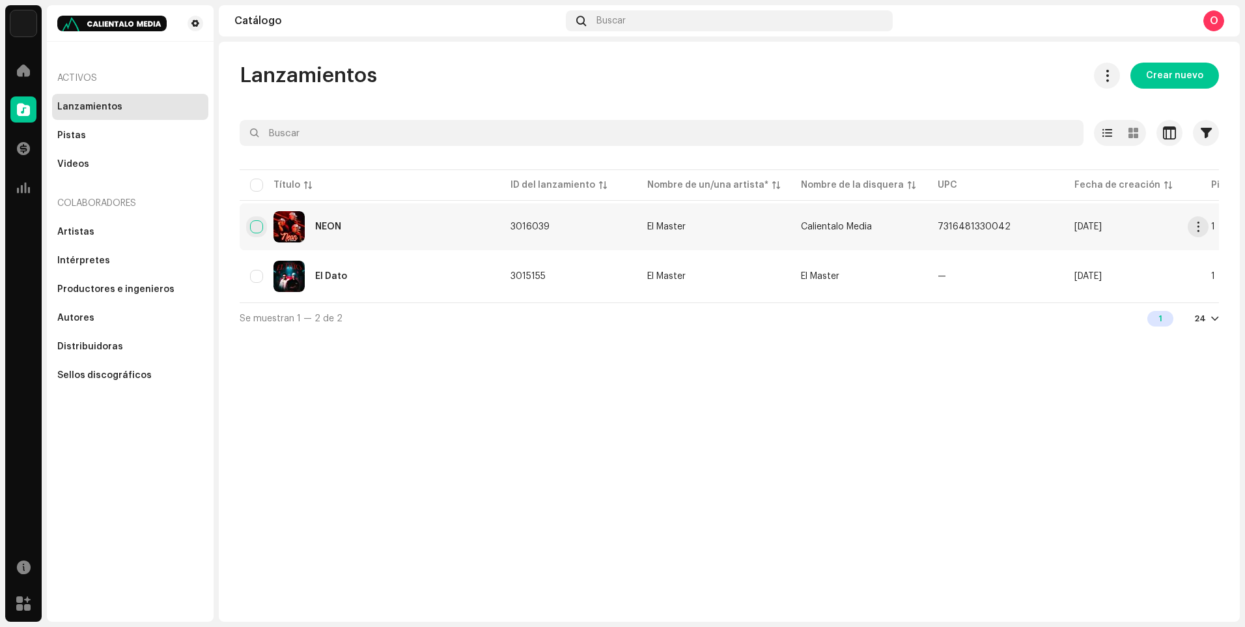
click at [257, 223] on input "checkbox" at bounding box center [256, 226] width 13 height 13
checkbox input "true"
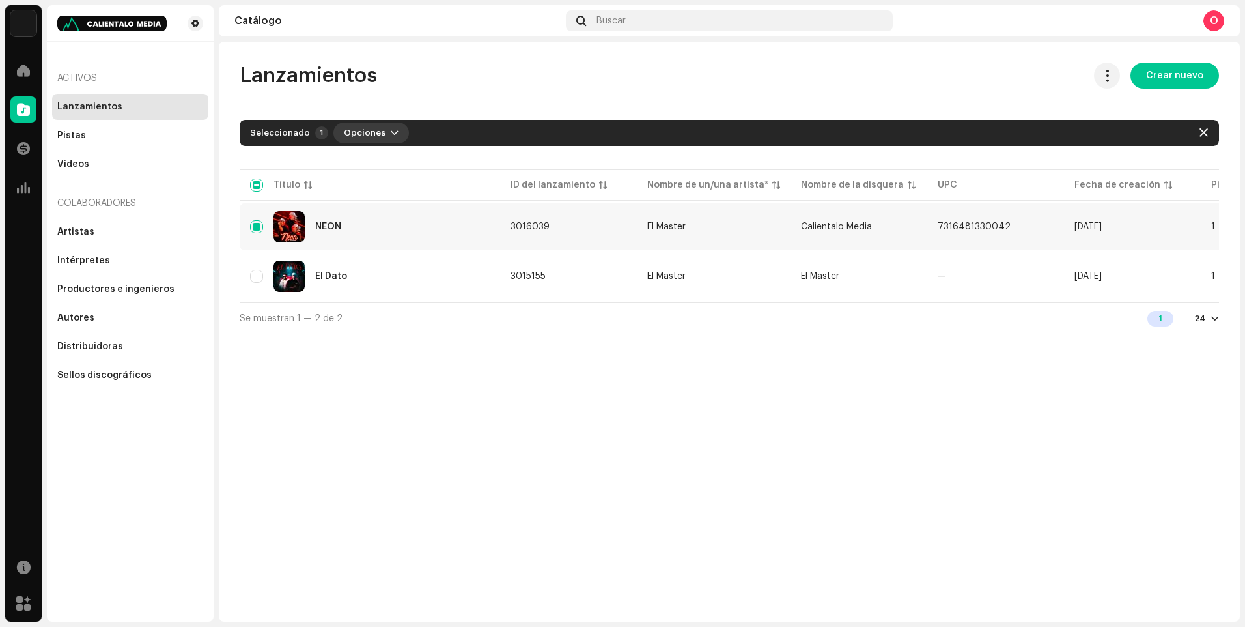
click at [378, 133] on button "Opciones" at bounding box center [371, 132] width 76 height 21
click at [1205, 223] on button "button" at bounding box center [1198, 226] width 21 height 21
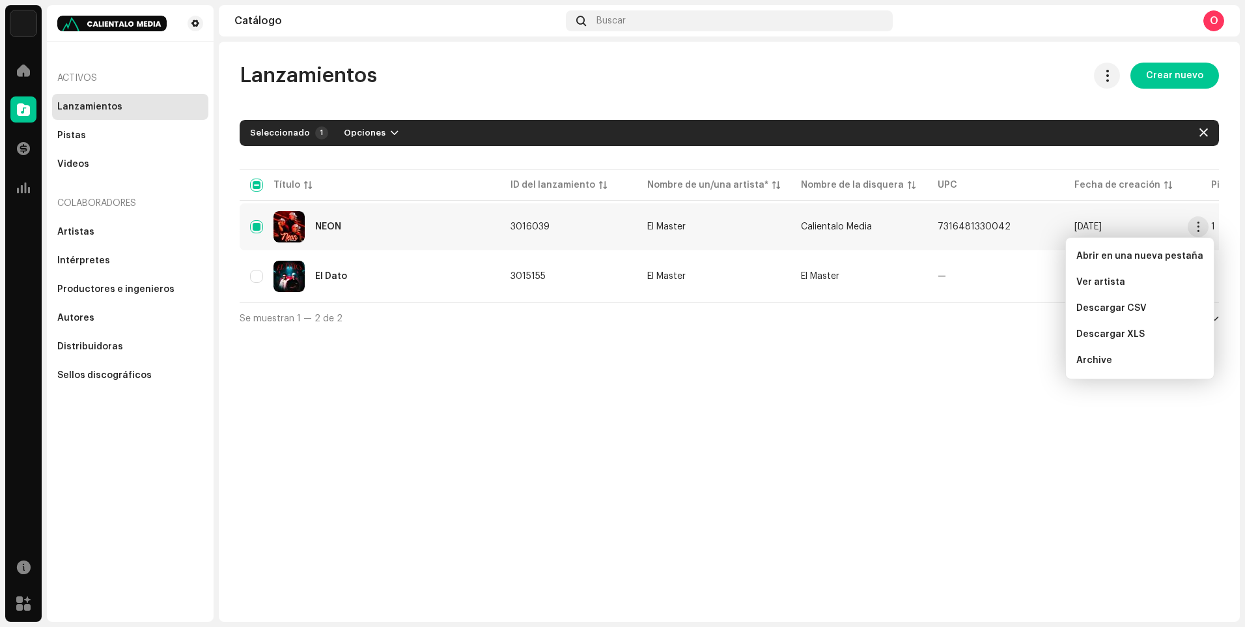
click at [971, 448] on div "Lanzamientos Crear nuevo Seleccionado 1 Opciones Filtros Estado de distribución…" at bounding box center [729, 332] width 1021 height 580
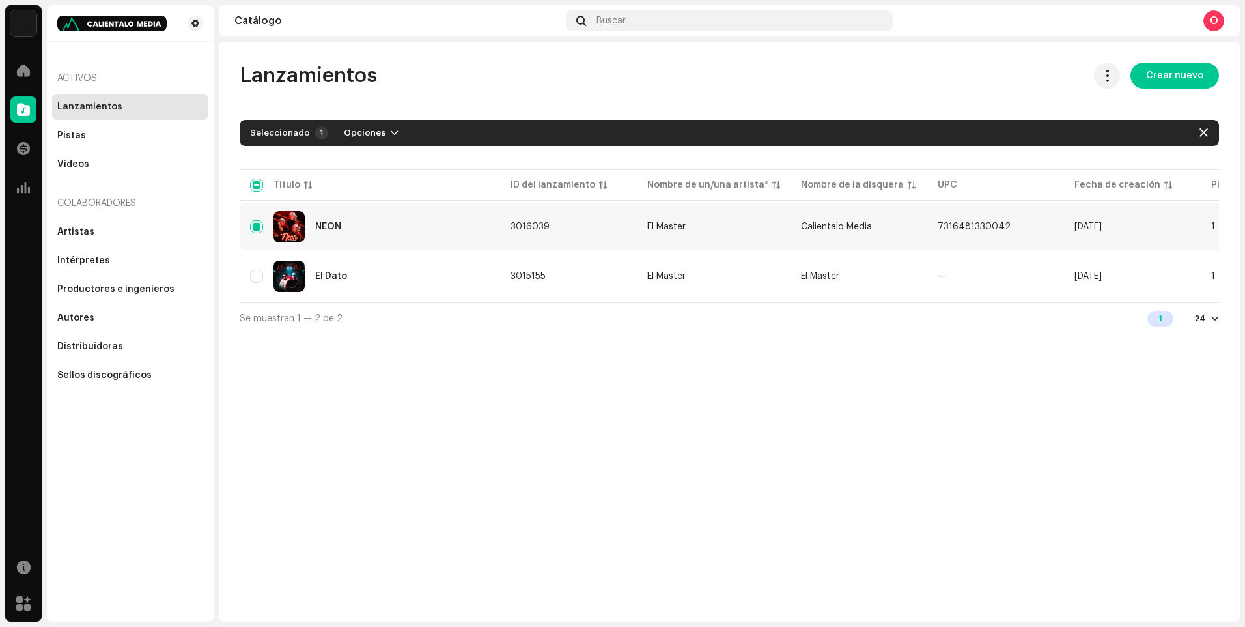
click at [737, 418] on div "Lanzamientos Crear nuevo Seleccionado 1 Opciones Filtros Estado de distribución…" at bounding box center [729, 332] width 1021 height 580
click at [801, 393] on div "Lanzamientos Crear nuevo Seleccionado 1 Opciones Filtros Estado de distribución…" at bounding box center [729, 332] width 1021 height 580
click at [807, 400] on div "Lanzamientos Crear nuevo Seleccionado 1 Opciones Filtros Estado de distribución…" at bounding box center [729, 332] width 1021 height 580
drag, startPoint x: 969, startPoint y: 299, endPoint x: 1115, endPoint y: 299, distance: 145.9
click at [1115, 299] on tr "El Dato 3015155 El Master El Master — [DATE] 1 02:52" at bounding box center [857, 276] width 1235 height 47
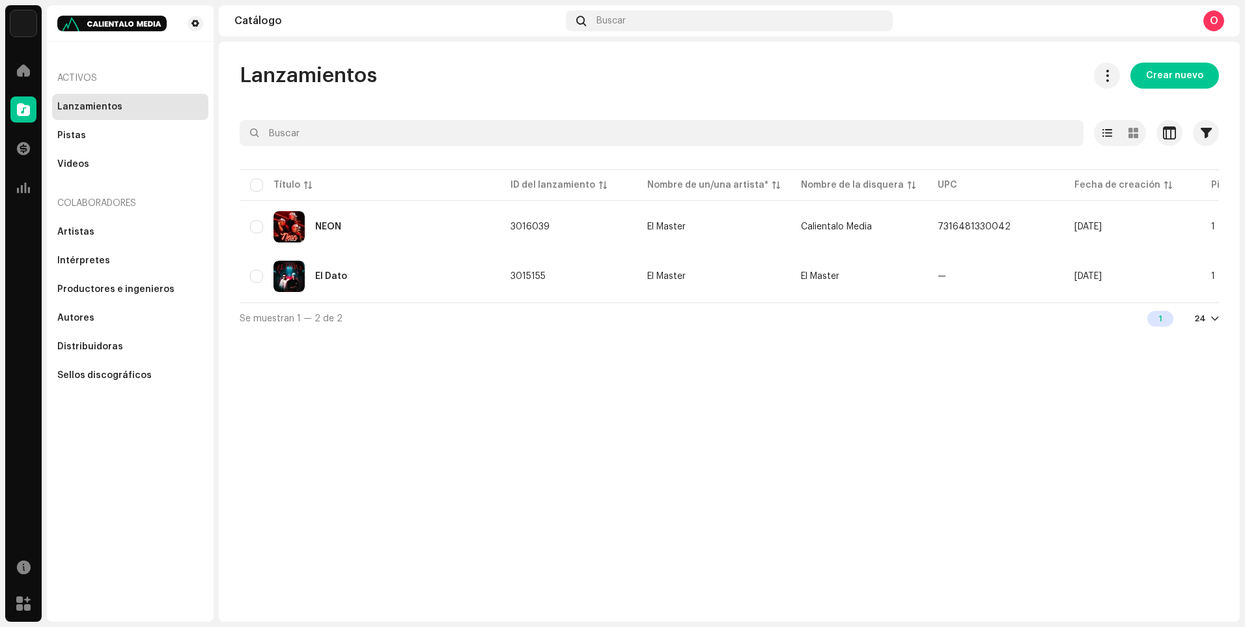
drag, startPoint x: 581, startPoint y: 448, endPoint x: 650, endPoint y: 326, distance: 140.0
click at [585, 448] on div "Lanzamientos Crear nuevo Seleccionado 0 Opciones Filtros Estado de distribución…" at bounding box center [729, 332] width 1021 height 580
click at [675, 234] on td "El Master" at bounding box center [714, 226] width 154 height 47
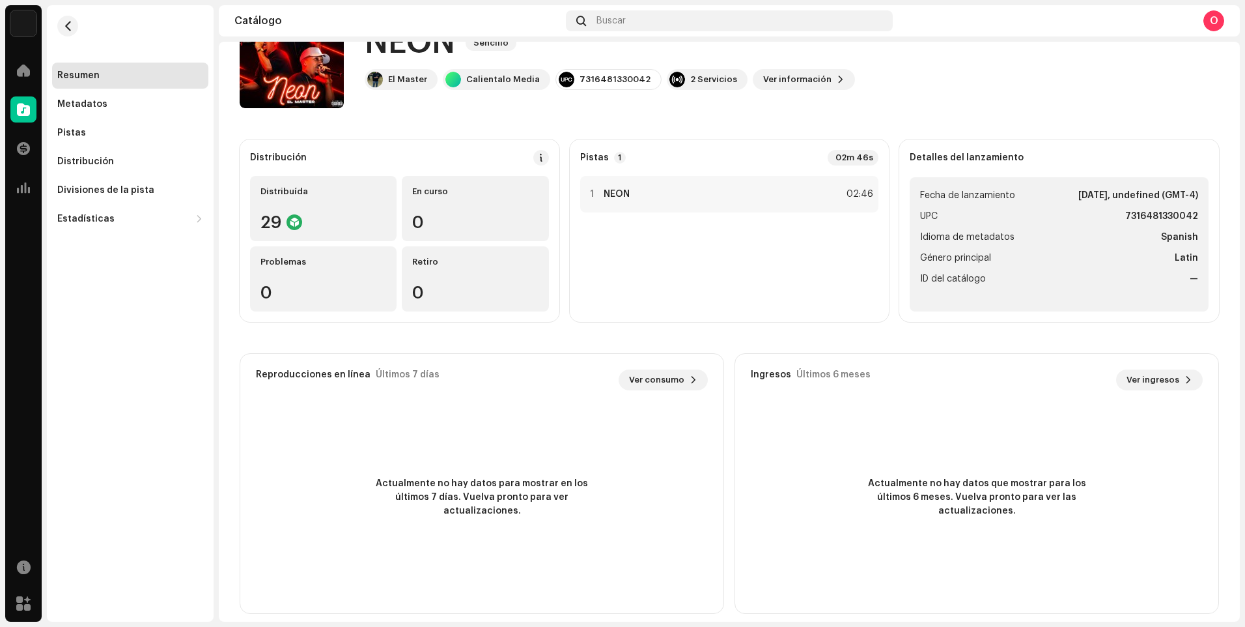
scroll to position [72, 0]
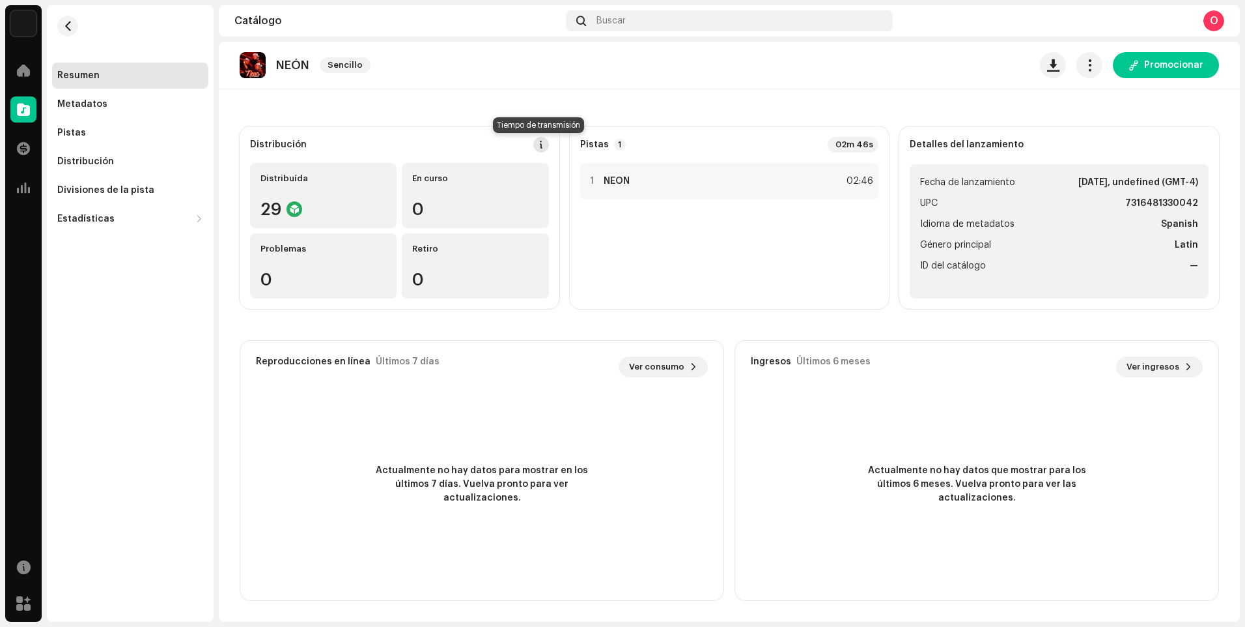
click at [541, 152] on button at bounding box center [541, 145] width 16 height 16
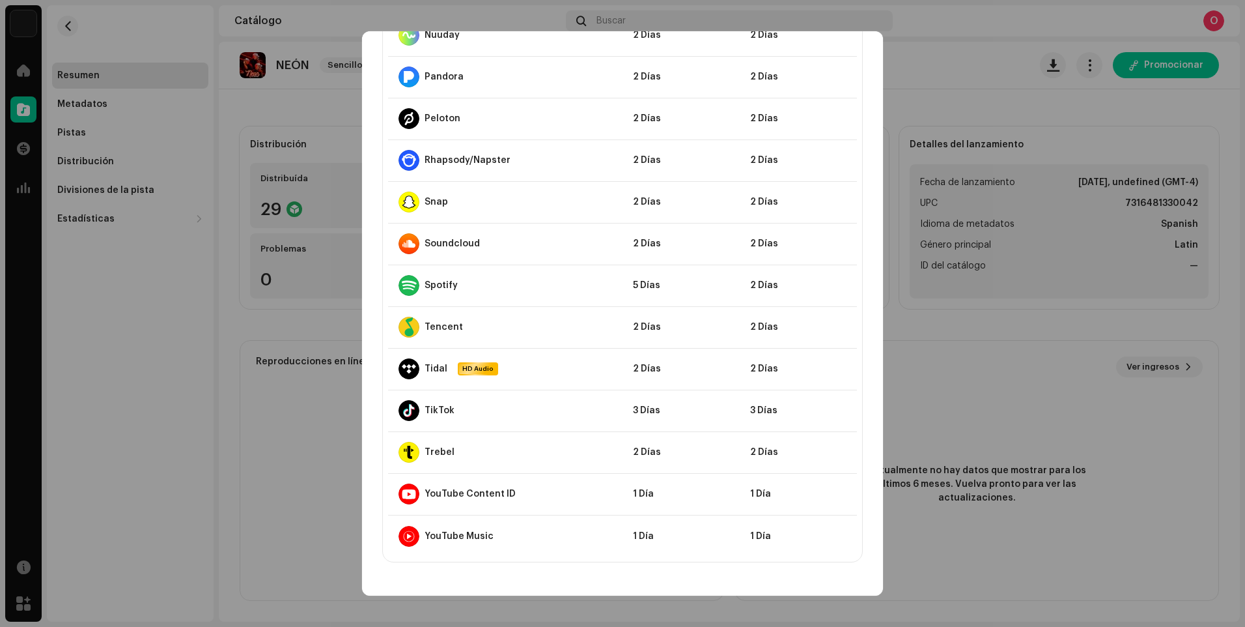
scroll to position [1032, 0]
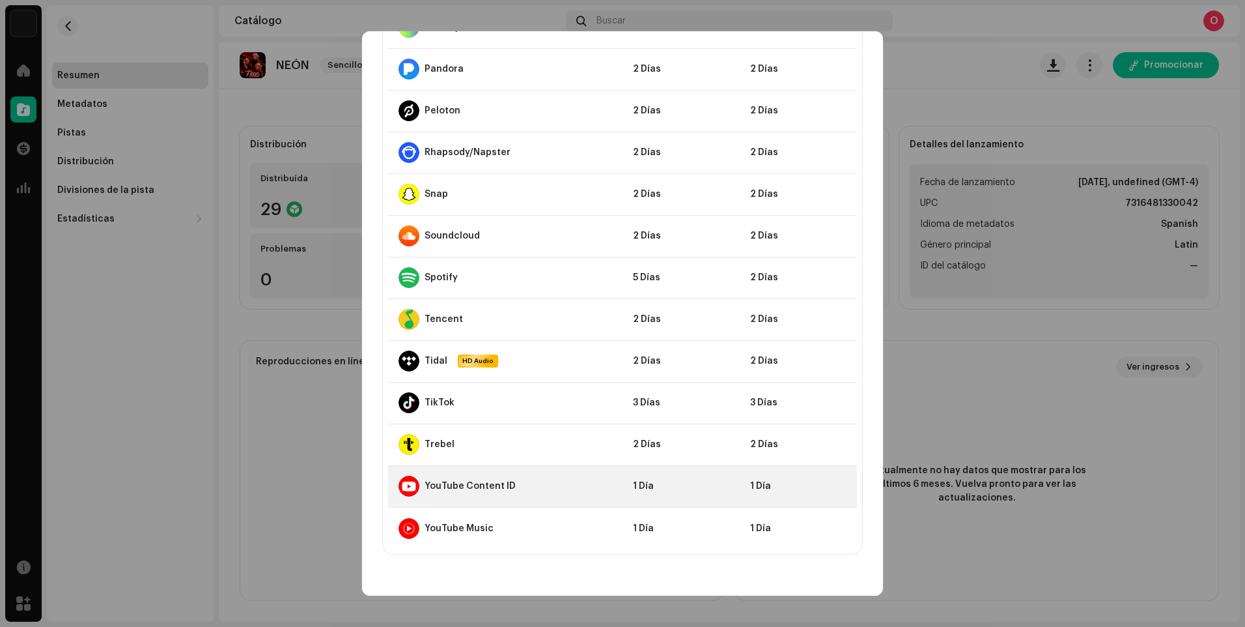
click at [553, 486] on div "YouTube Content ID" at bounding box center [506, 485] width 214 height 21
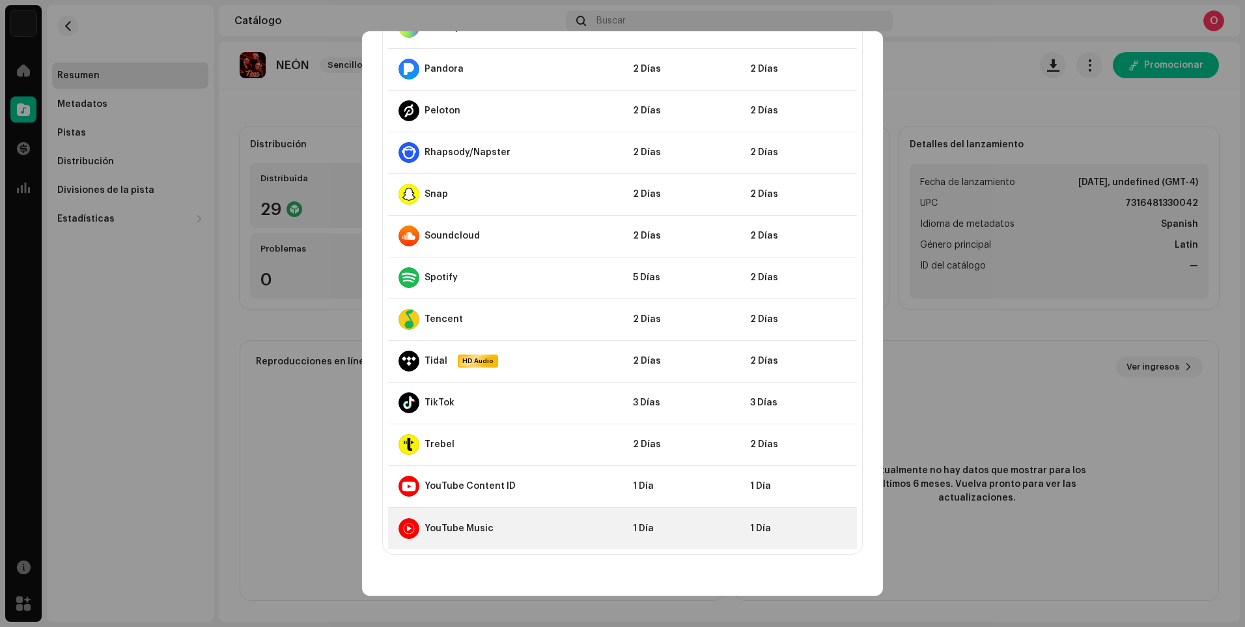
click at [499, 521] on div "YouTube Music" at bounding box center [452, 528] width 106 height 21
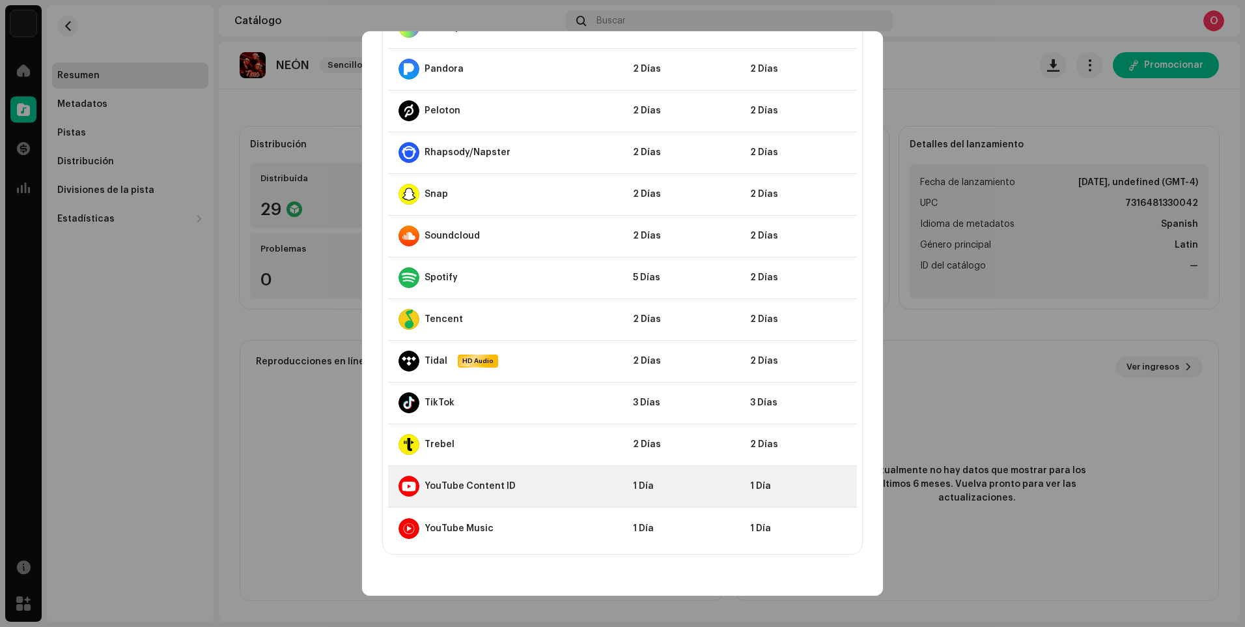
click at [549, 472] on td "YouTube Content ID" at bounding box center [505, 486] width 234 height 42
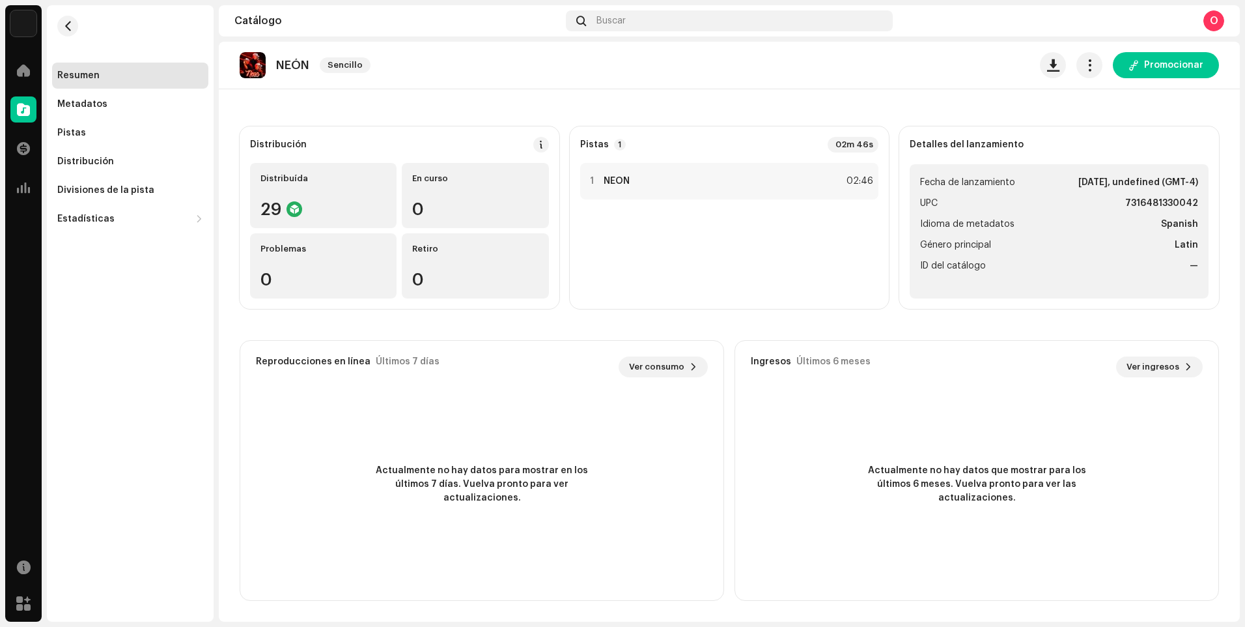
click at [966, 61] on div "Directrices de la PSD sobre el plazo de transmisión Solemos transmitir sus lanz…" at bounding box center [622, 313] width 1245 height 627
click at [84, 134] on div "Pistas" at bounding box center [130, 133] width 146 height 10
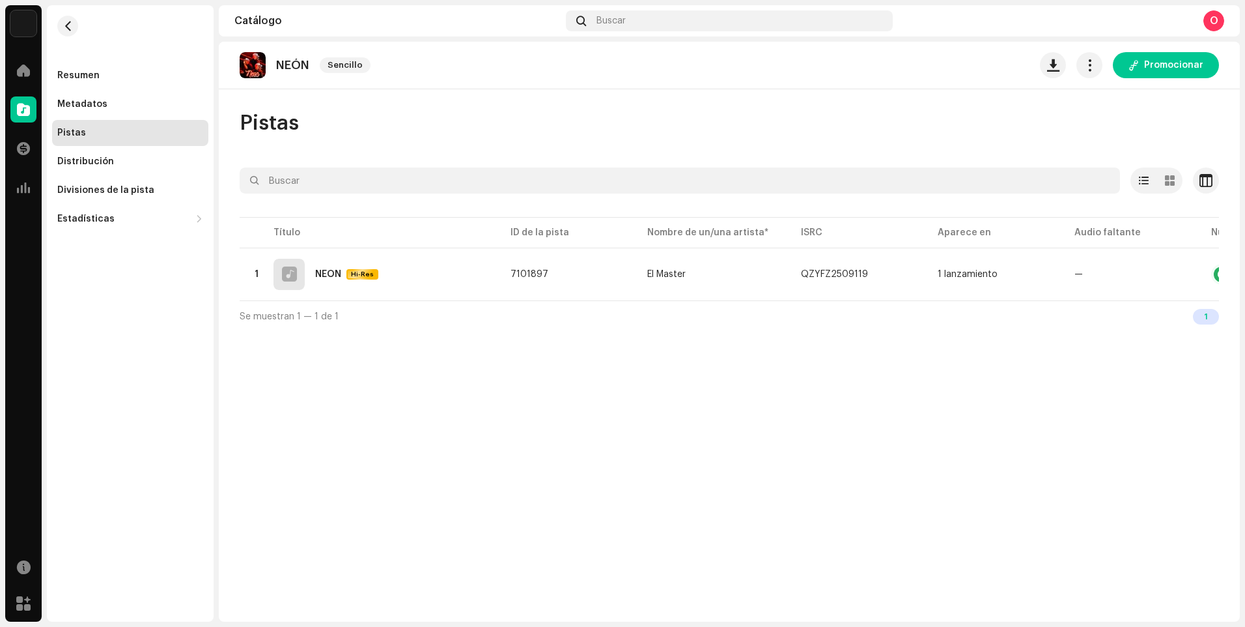
drag, startPoint x: 1083, startPoint y: 298, endPoint x: 1190, endPoint y: 311, distance: 107.5
click at [1190, 311] on div "Seleccionado 0 Opciones Filtros Estado de distribución En curso No iniciado Fec…" at bounding box center [729, 249] width 979 height 164
drag, startPoint x: 1190, startPoint y: 311, endPoint x: 1080, endPoint y: 317, distance: 109.6
click at [1079, 308] on div "Se muestran 1 — 1 de 1 1" at bounding box center [729, 315] width 979 height 31
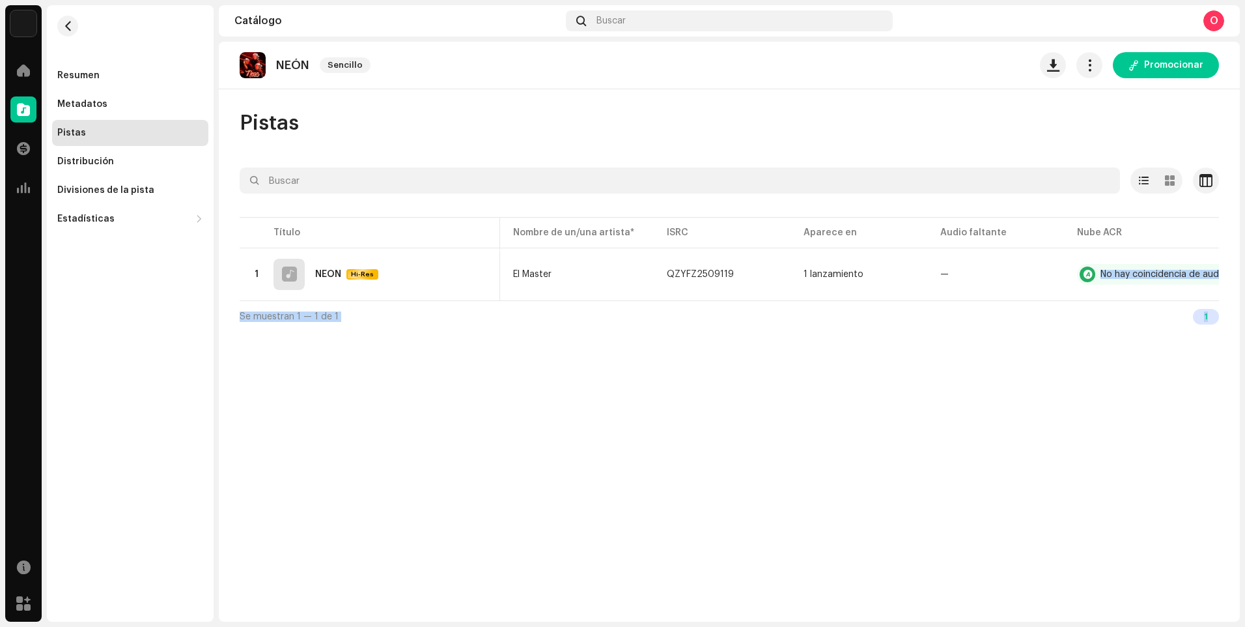
scroll to position [0, 154]
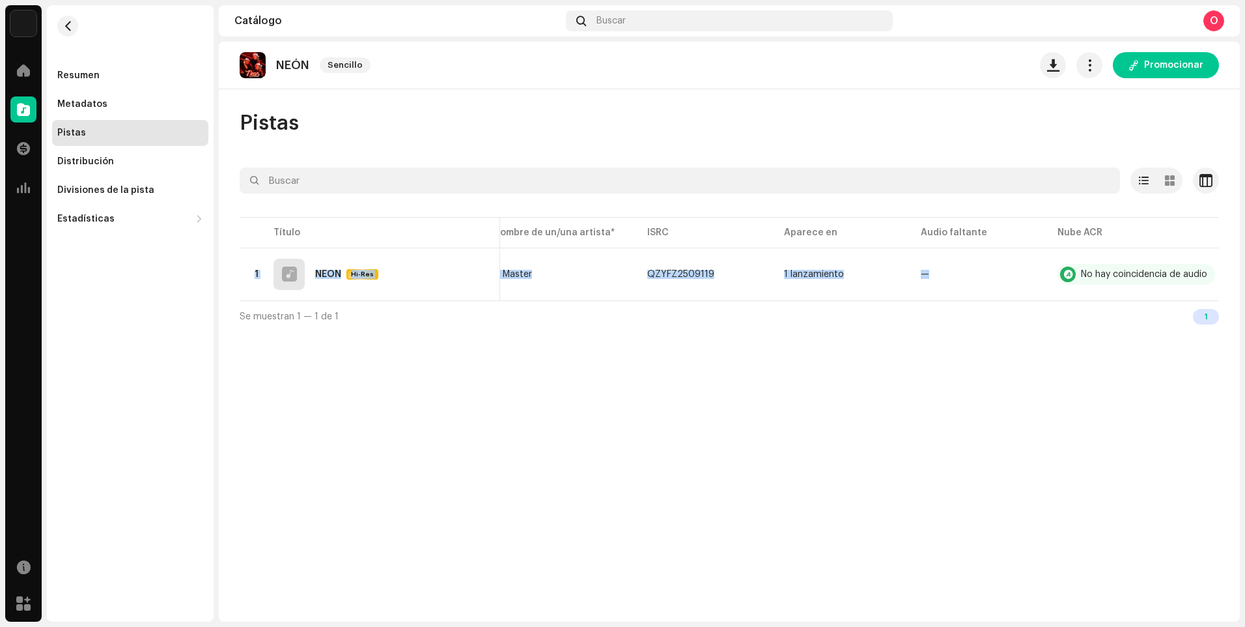
drag, startPoint x: 1068, startPoint y: 300, endPoint x: 1196, endPoint y: 305, distance: 128.4
click at [1196, 300] on div "Título ID de la pista Nombre de un/una artista* ISRC Aparece en Audio faltante …" at bounding box center [729, 257] width 979 height 86
drag, startPoint x: 1196, startPoint y: 305, endPoint x: 1080, endPoint y: 351, distance: 124.8
click at [1080, 362] on div "NEÓN Sencillo Promocionar Pistas Seleccionado 0 Opciones Filtros Estado de dist…" at bounding box center [729, 332] width 1021 height 580
click at [1072, 352] on div "NEÓN Sencillo Promocionar Pistas Seleccionado 0 Opciones Filtros Estado de dist…" at bounding box center [729, 332] width 1021 height 580
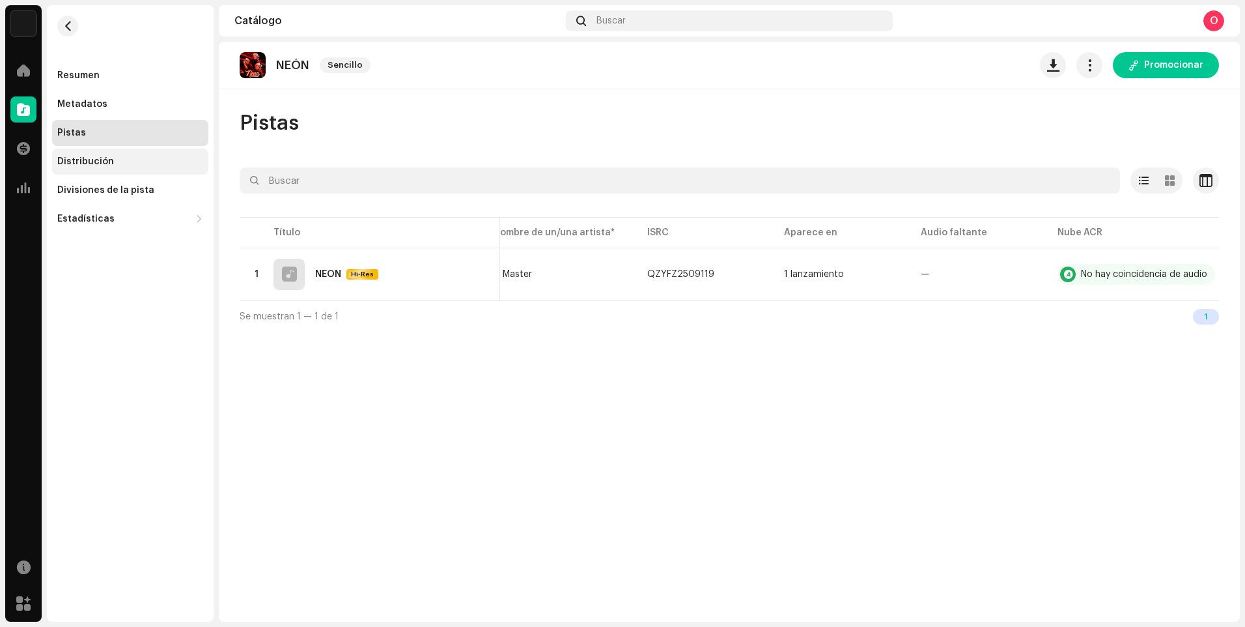
click at [104, 160] on div "Distribución" at bounding box center [85, 161] width 57 height 10
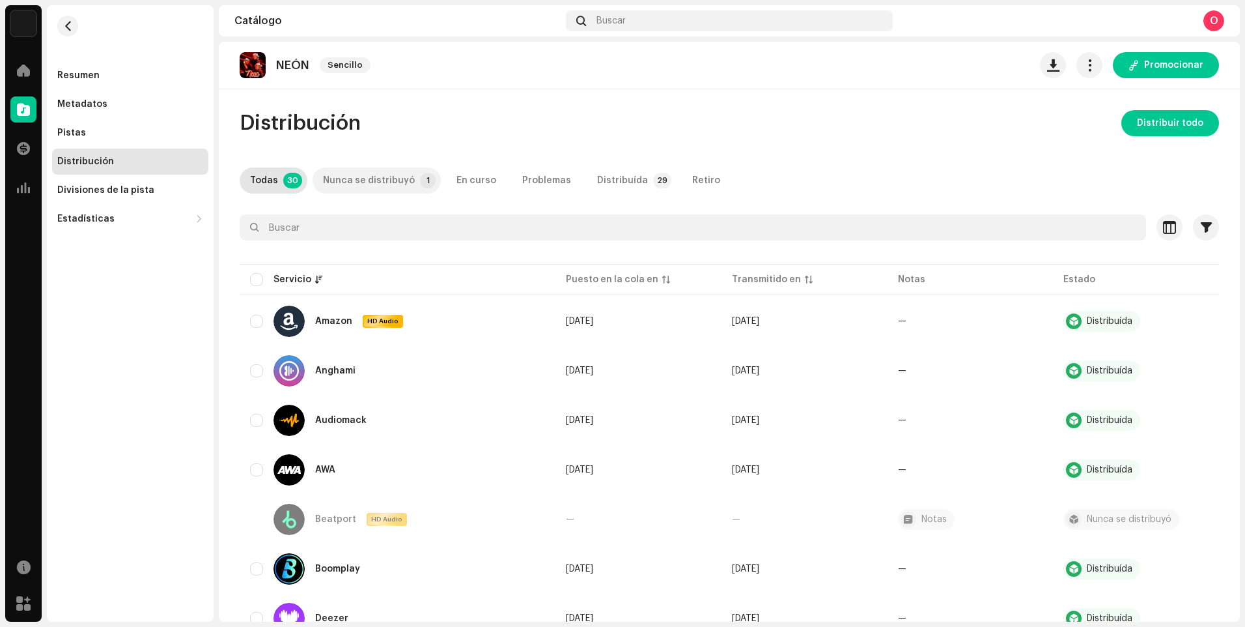
click at [400, 180] on div "Nunca se distribuyó" at bounding box center [369, 180] width 92 height 26
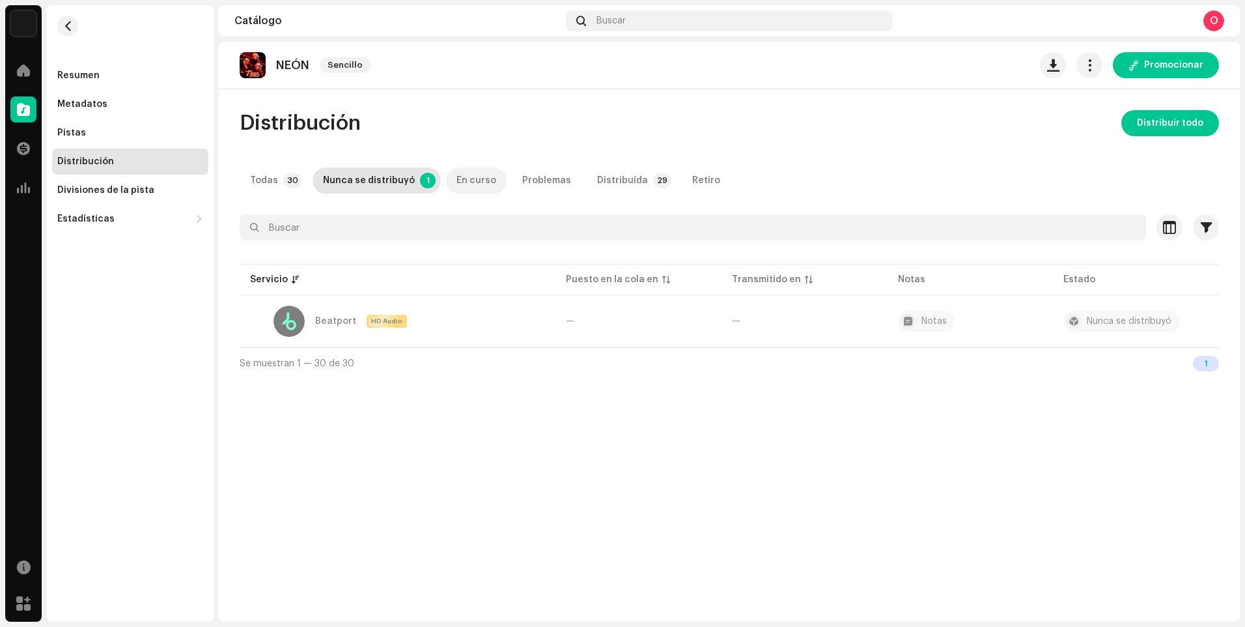
click at [473, 184] on div "En curso" at bounding box center [477, 180] width 40 height 26
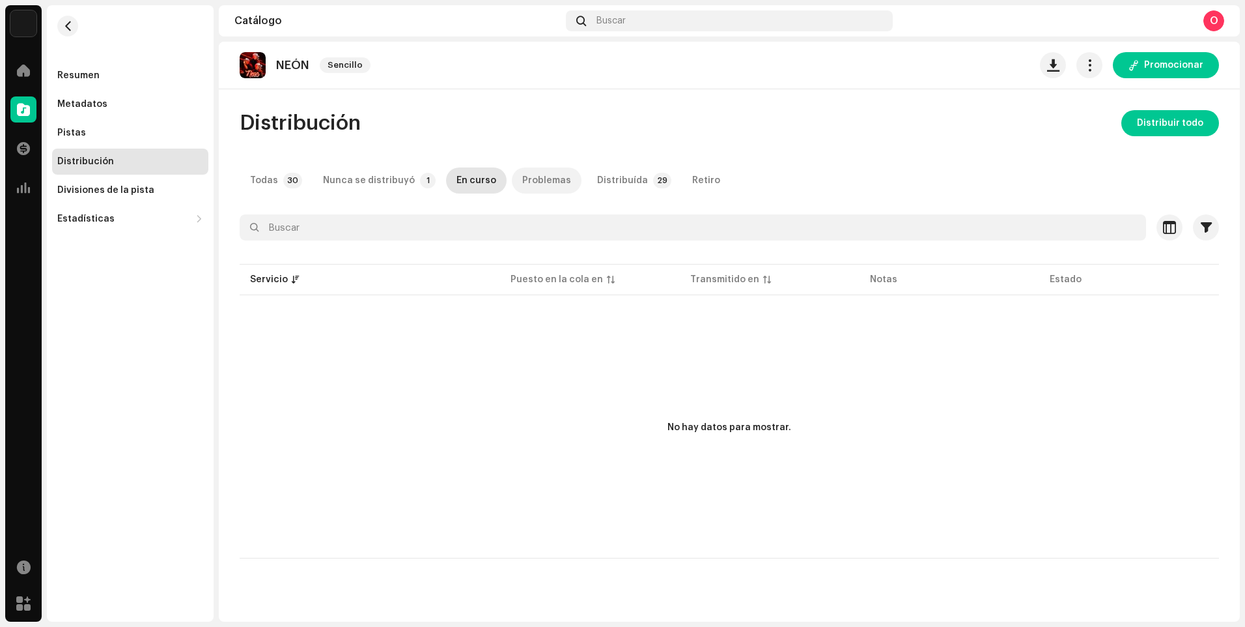
click at [540, 180] on div "Problemas" at bounding box center [546, 180] width 49 height 26
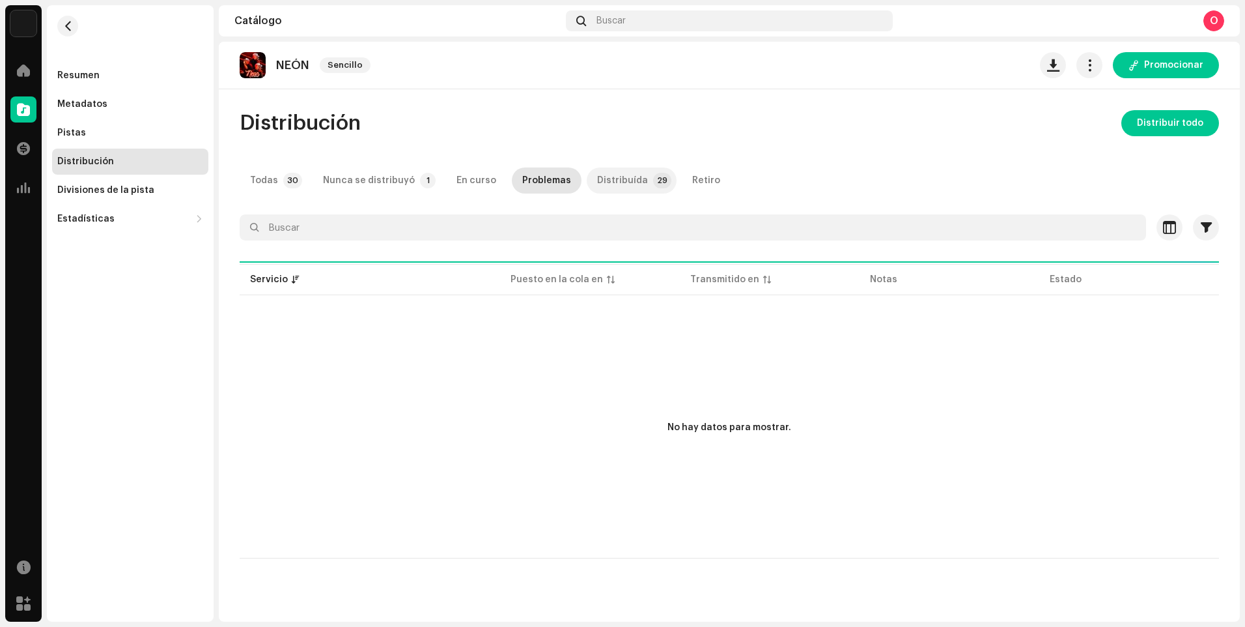
click at [597, 181] on div "Distribuída" at bounding box center [622, 180] width 51 height 26
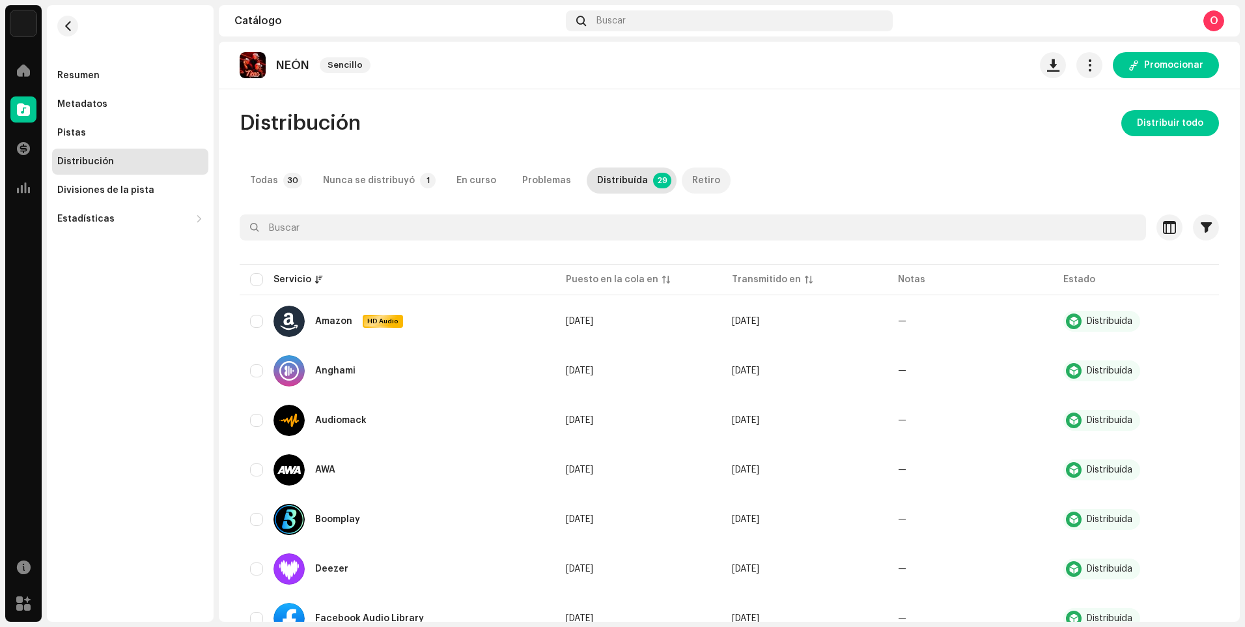
click at [692, 173] on div "Retiro" at bounding box center [706, 180] width 28 height 26
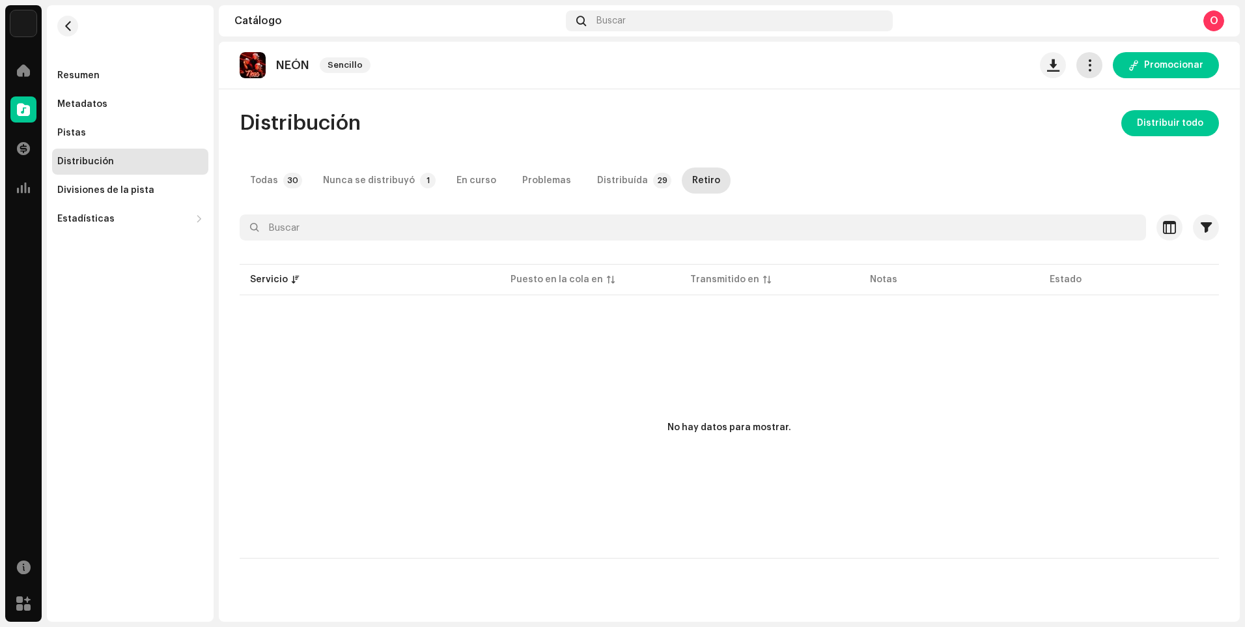
click at [1091, 68] on span "button" at bounding box center [1090, 65] width 12 height 10
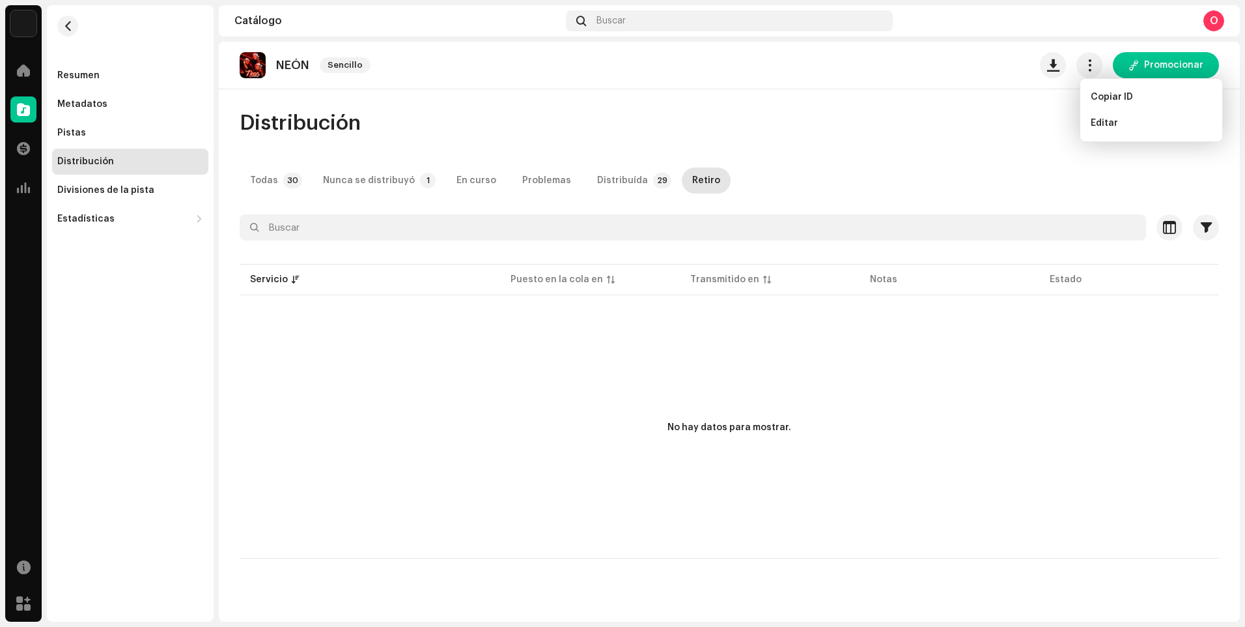
click at [1043, 116] on div "Distribución Distribuir todo" at bounding box center [729, 123] width 979 height 26
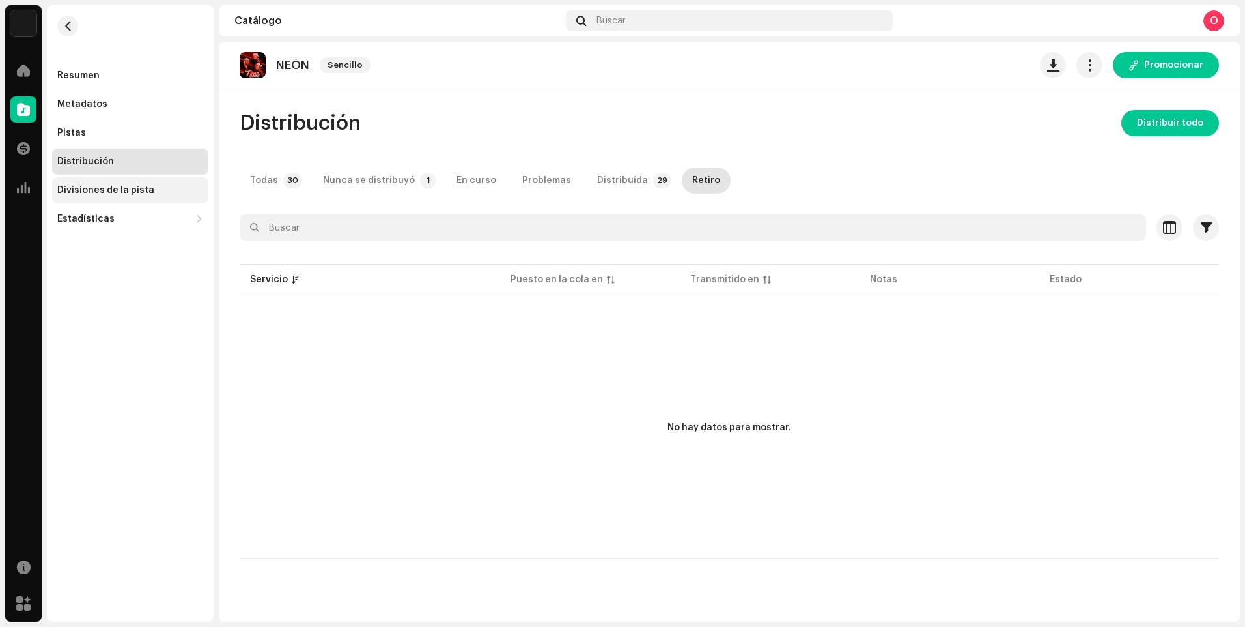
click at [94, 198] on div "Divisiones de la pista" at bounding box center [130, 190] width 156 height 26
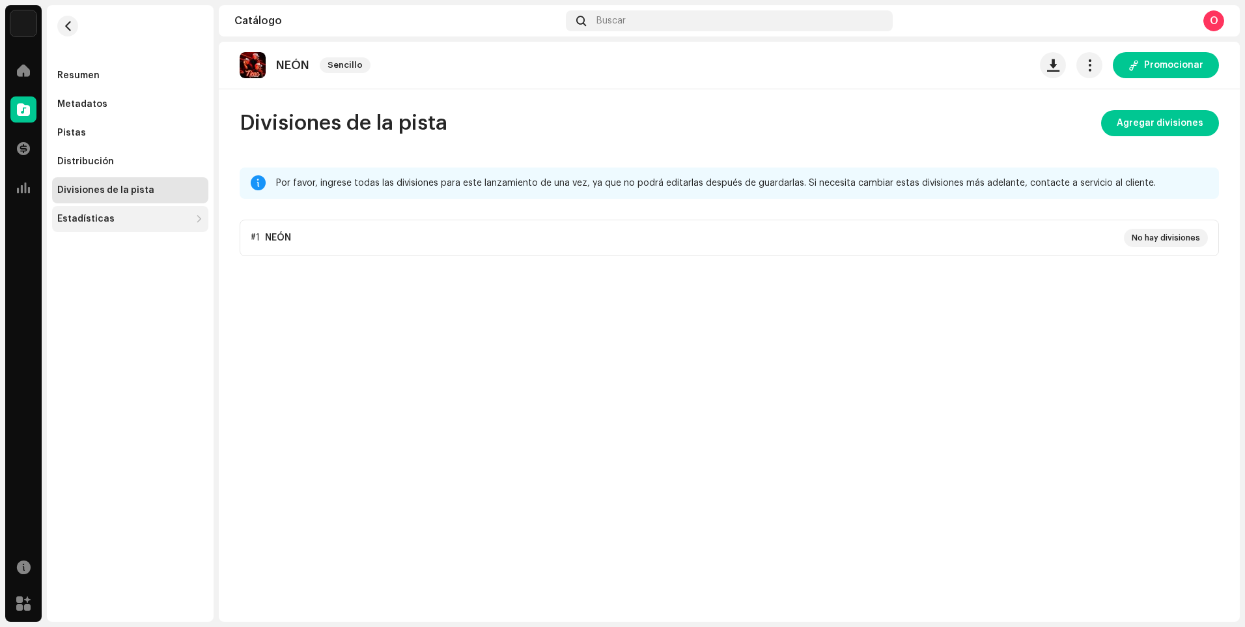
click at [150, 219] on div "Estadísticas" at bounding box center [123, 219] width 133 height 10
click at [192, 68] on div "Resumen" at bounding box center [130, 76] width 156 height 26
